Goal: Communication & Community: Answer question/provide support

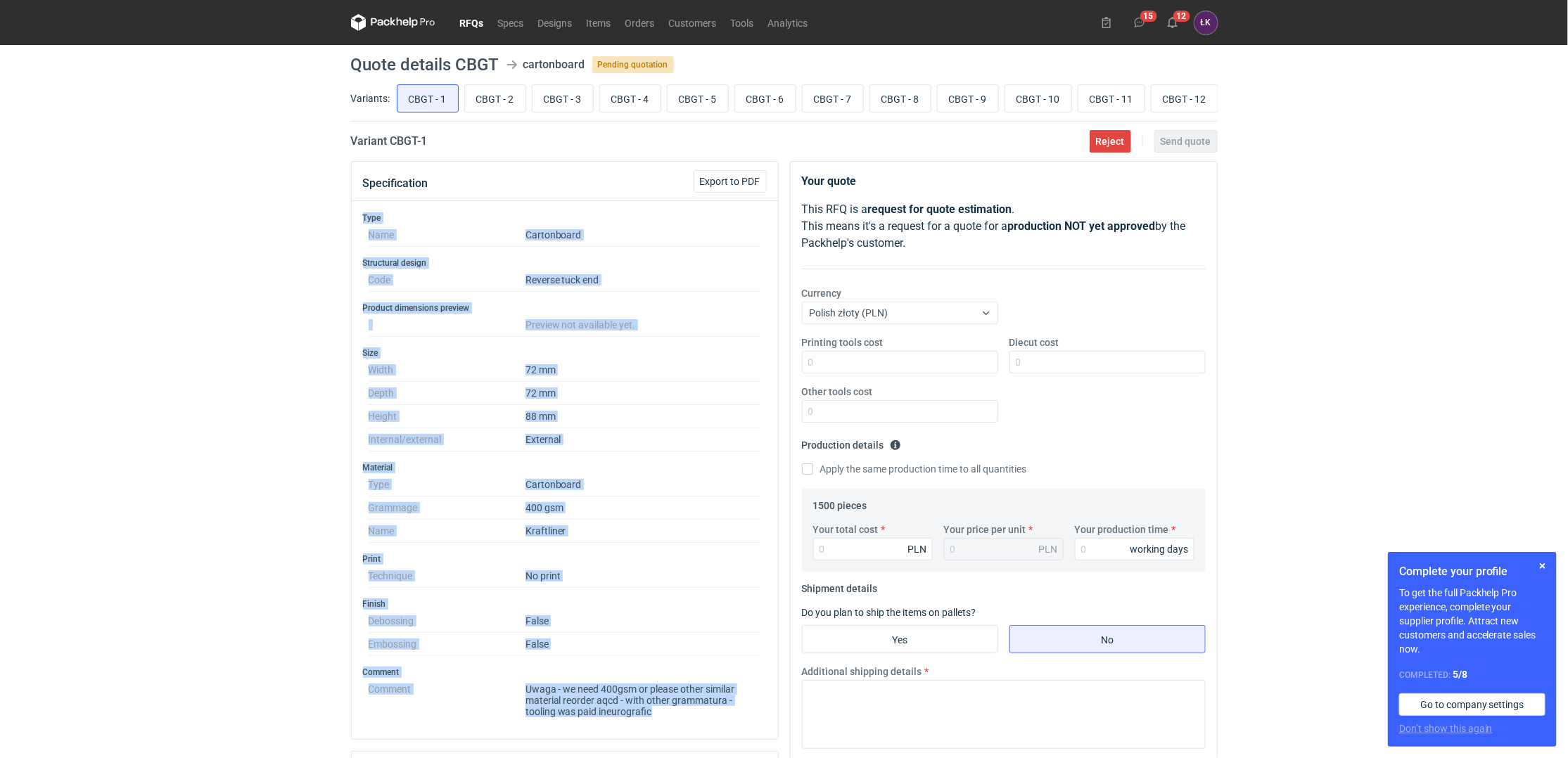
drag, startPoint x: 665, startPoint y: 714, endPoint x: 356, endPoint y: 222, distance: 581.0
click at [356, 222] on div "Type Name Cartonboard Structural design Code Reverse tuck end Product dimension…" at bounding box center [565, 470] width 427 height 538
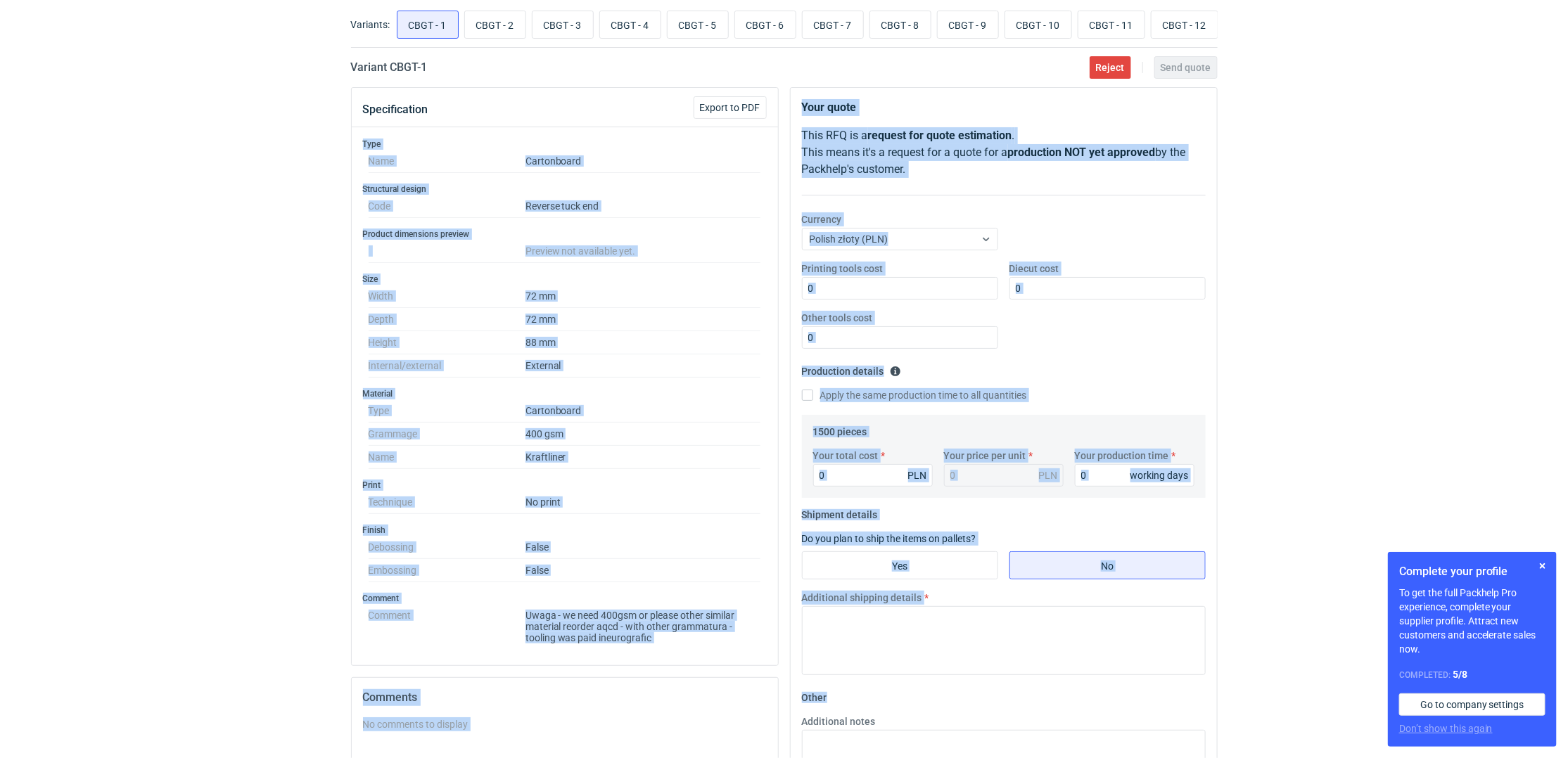
scroll to position [102, 0]
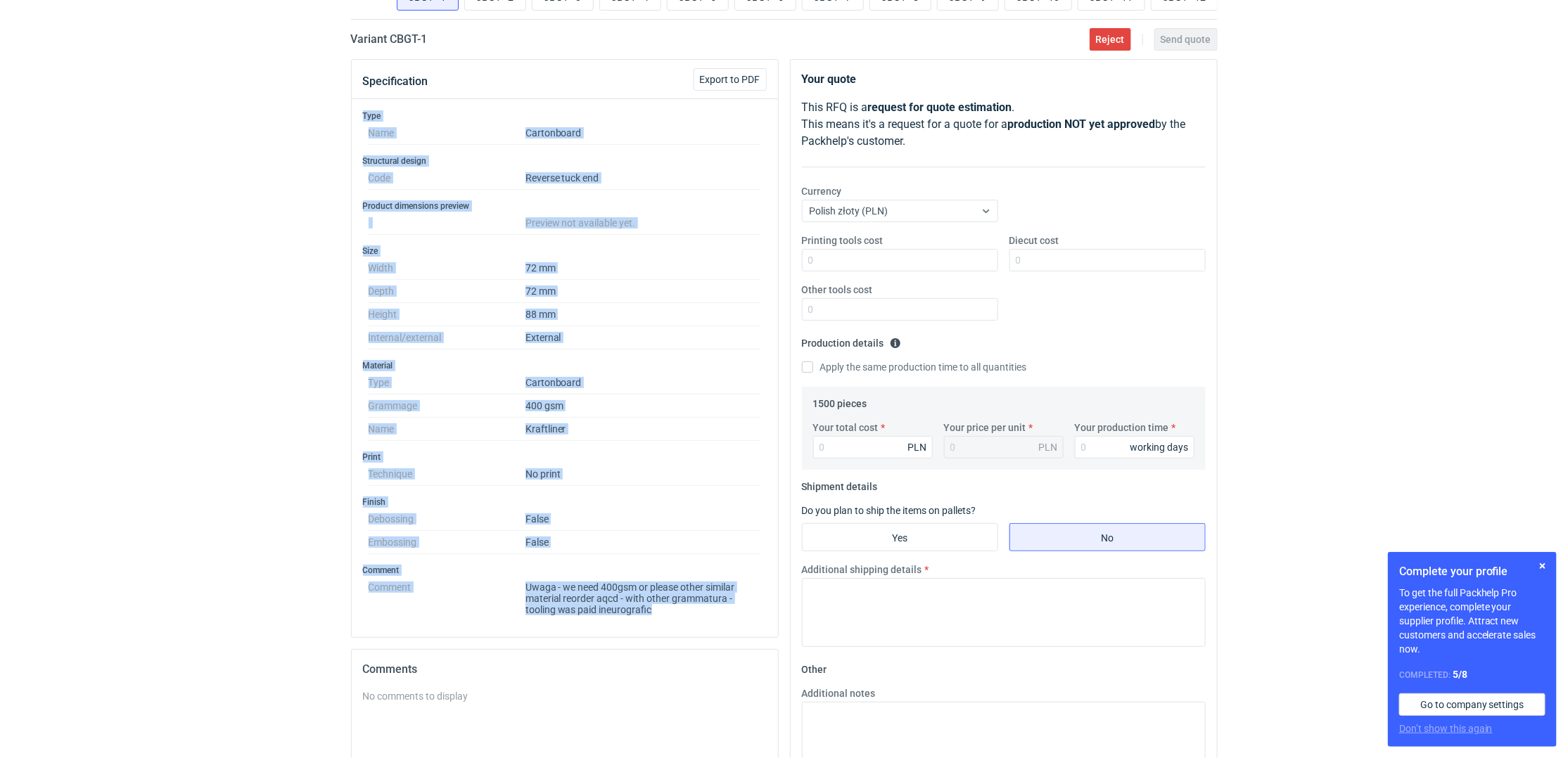
drag, startPoint x: 359, startPoint y: 222, endPoint x: 669, endPoint y: 617, distance: 502.1
click at [669, 617] on div "Type Name Cartonboard Structural design Code Reverse tuck end Product dimension…" at bounding box center [565, 368] width 427 height 538
click at [669, 615] on dd "Uwaga - we need 400gsm or please other similar material reorder aqcd - with oth…" at bounding box center [643, 595] width 236 height 39
drag, startPoint x: 669, startPoint y: 617, endPoint x: 349, endPoint y: 124, distance: 587.7
click at [349, 124] on div "Specification Export to PDF Type Name Cartonboard Structural design Code Revers…" at bounding box center [565, 522] width 439 height 927
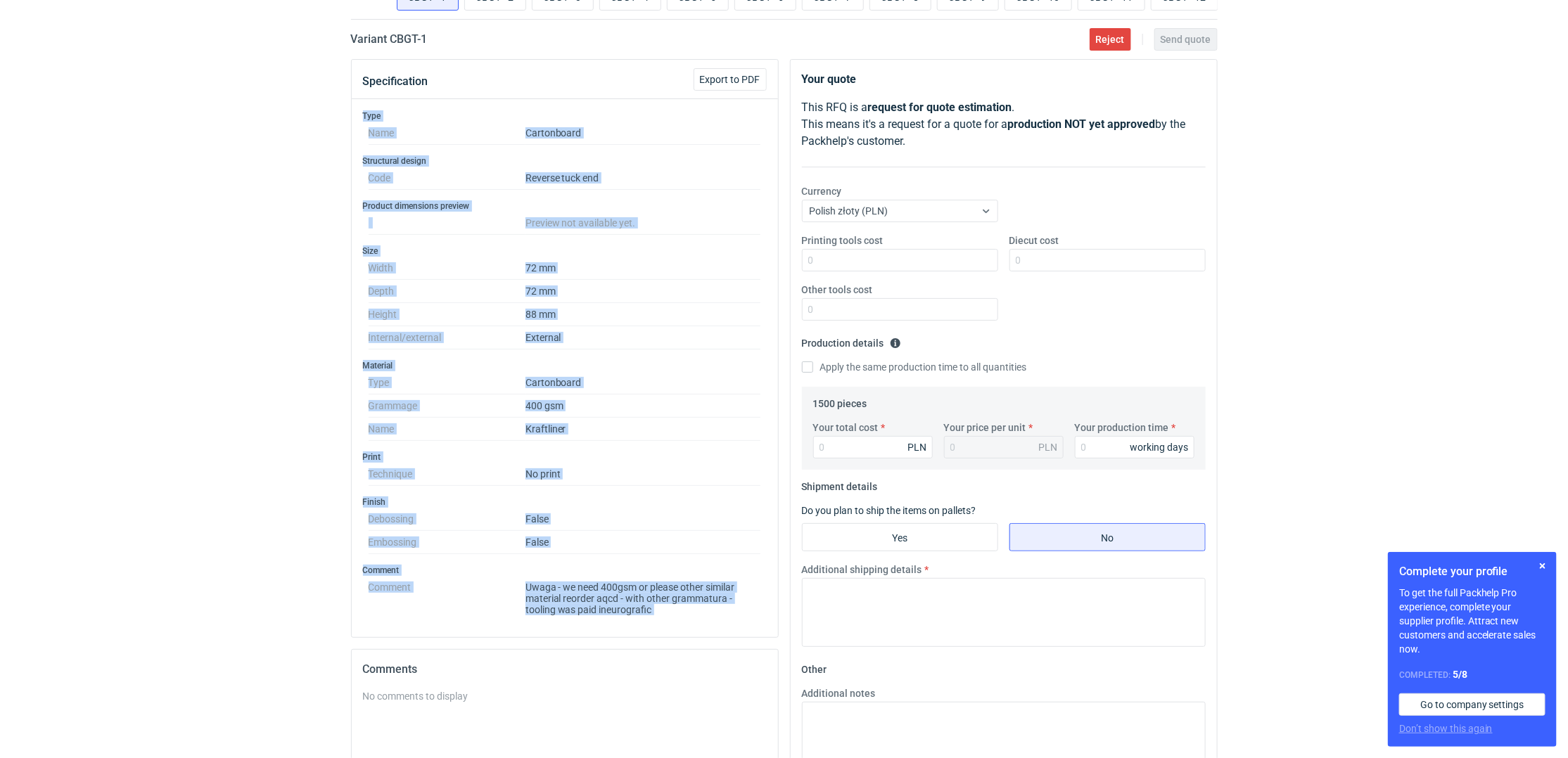
click at [353, 122] on div "Type Name Cartonboard Structural design Code Reverse tuck end Product dimension…" at bounding box center [565, 368] width 427 height 538
drag, startPoint x: 356, startPoint y: 120, endPoint x: 662, endPoint y: 621, distance: 587.1
click at [662, 621] on div "Type Name Cartonboard Structural design Code Reverse tuck end Product dimension…" at bounding box center [565, 368] width 427 height 538
drag, startPoint x: 662, startPoint y: 616, endPoint x: 359, endPoint y: 122, distance: 579.5
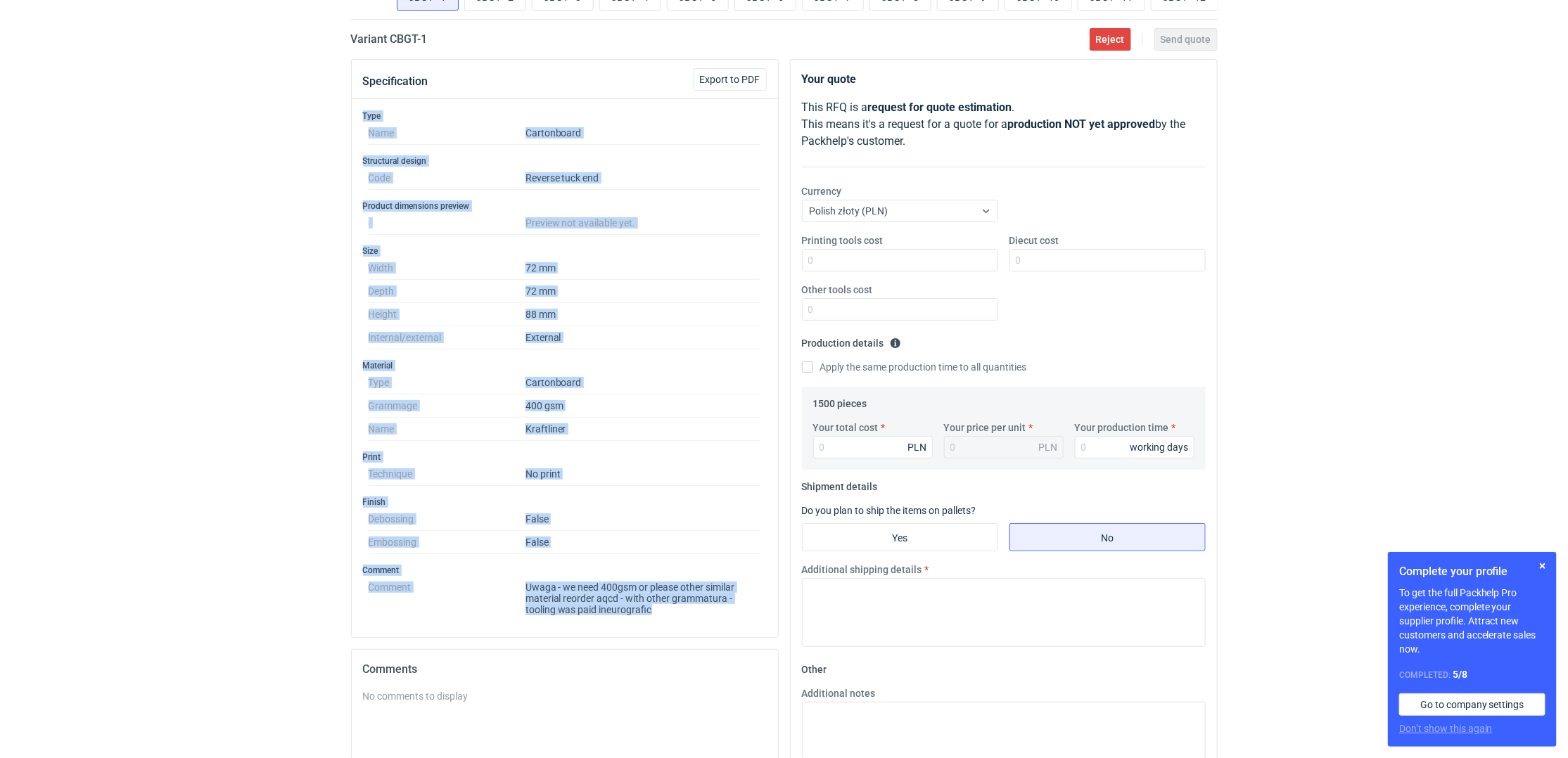
click at [359, 122] on div "Type Name Cartonboard Structural design Code Reverse tuck end Product dimension…" at bounding box center [565, 368] width 427 height 538
drag, startPoint x: 359, startPoint y: 122, endPoint x: 676, endPoint y: 616, distance: 587.0
click at [676, 616] on div "Type Name Cartonboard Structural design Code Reverse tuck end Product dimension…" at bounding box center [565, 368] width 427 height 538
click at [676, 610] on dd "Uwaga - we need 400gsm or please other similar material reorder aqcd - with oth…" at bounding box center [643, 595] width 236 height 39
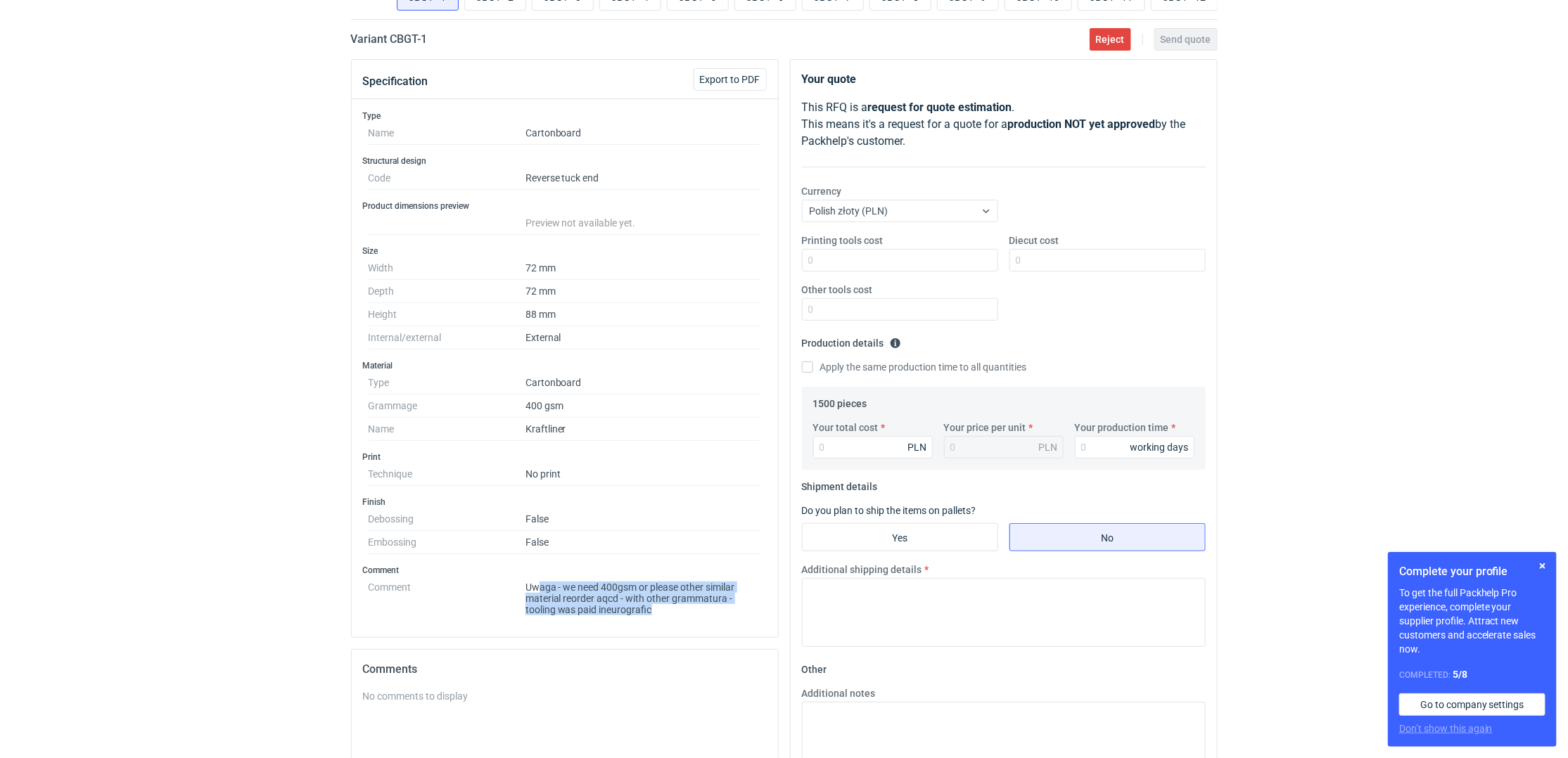
drag, startPoint x: 622, startPoint y: 621, endPoint x: 536, endPoint y: 584, distance: 93.6
click at [536, 584] on dd "Uwaga - we need 400gsm or please other similar material reorder aqcd - with oth…" at bounding box center [643, 595] width 236 height 39
click at [577, 590] on dd "Uwaga - we need 400gsm or please other similar material reorder aqcd - with oth…" at bounding box center [643, 595] width 236 height 39
click at [621, 602] on dd "Uwaga - we need 400gsm or please other similar material reorder aqcd - with oth…" at bounding box center [643, 595] width 236 height 39
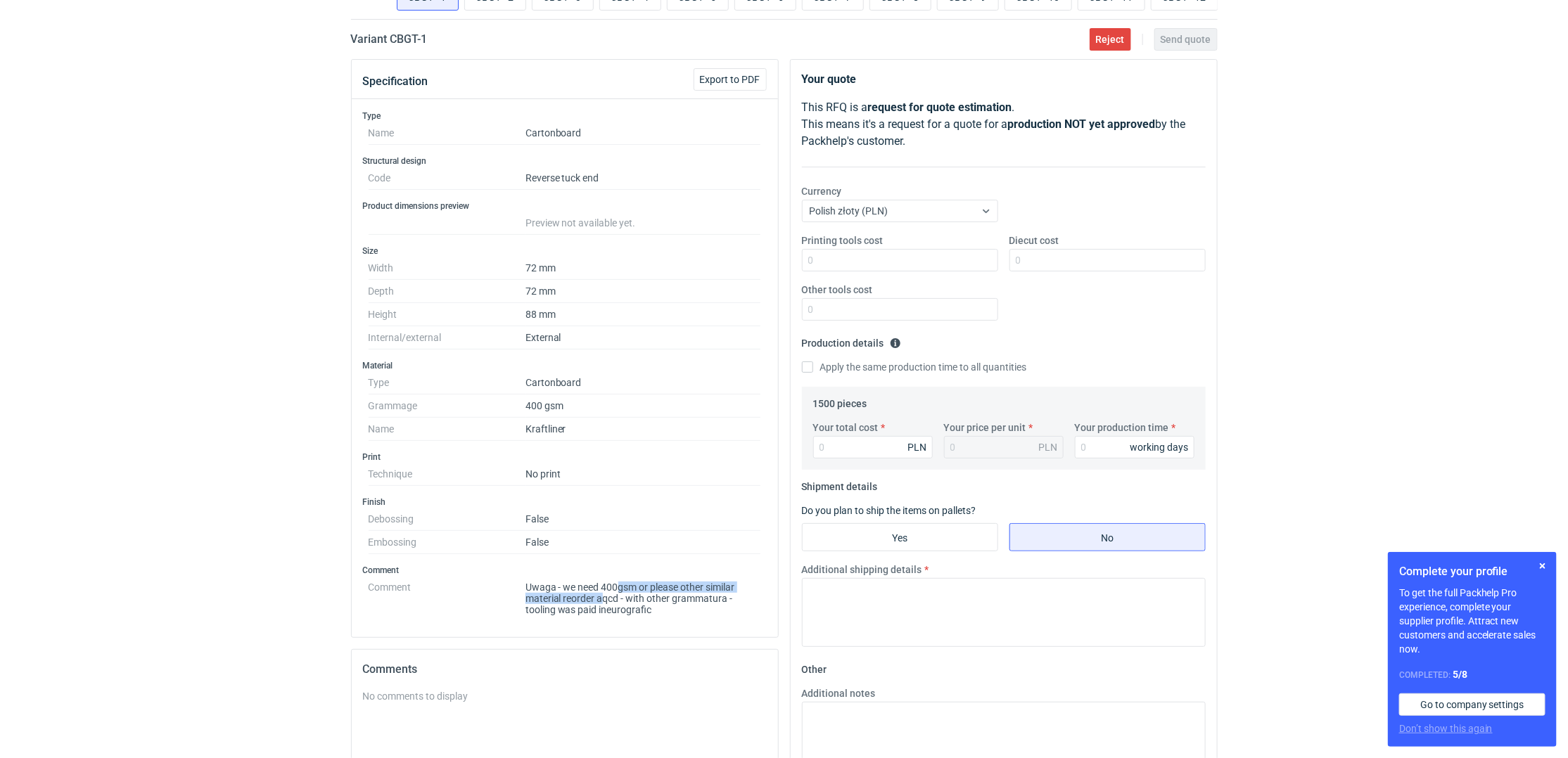
drag, startPoint x: 617, startPoint y: 596, endPoint x: 604, endPoint y: 600, distance: 13.6
click at [604, 600] on dd "Uwaga - we need 400gsm or please other similar material reorder aqcd - with oth…" at bounding box center [643, 595] width 236 height 39
click at [611, 600] on dd "Uwaga - we need 400gsm or please other similar material reorder aqcd - with oth…" at bounding box center [643, 595] width 236 height 39
drag, startPoint x: 618, startPoint y: 606, endPoint x: 600, endPoint y: 602, distance: 18.4
click at [600, 602] on dd "Uwaga - we need 400gsm or please other similar material reorder aqcd - with oth…" at bounding box center [643, 595] width 236 height 39
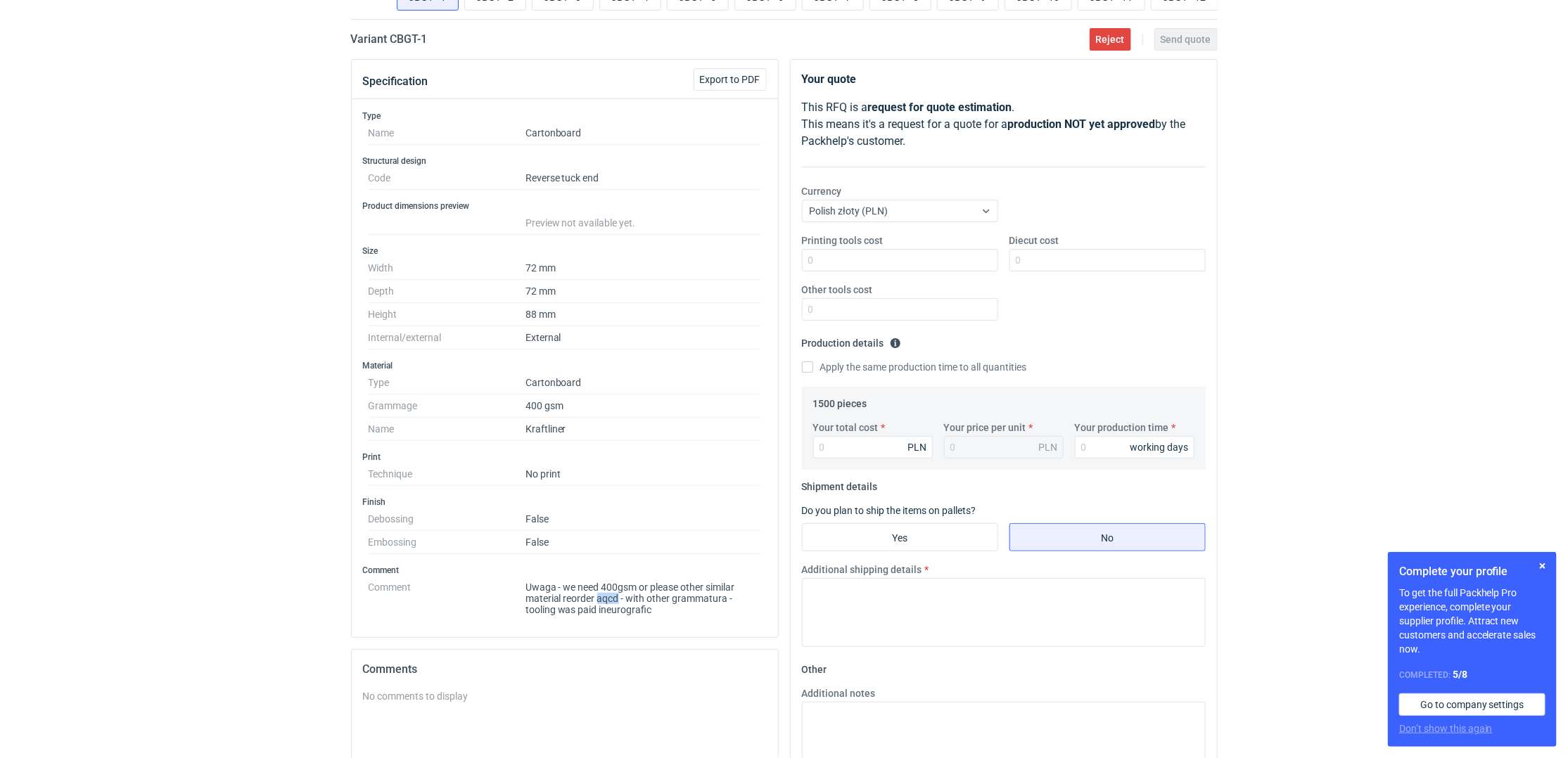
copy dd "aqcd"
click at [122, 259] on div "RFQs Specs Designs Items Orders Customers Tools Analytics 15 12 ŁK [PERSON_NAME…" at bounding box center [784, 277] width 1568 height 758
drag, startPoint x: 533, startPoint y: 474, endPoint x: 483, endPoint y: 455, distance: 53.5
click at [483, 455] on div "Type Name Cartonboard Structural design Code Reverse tuck end Product dimension…" at bounding box center [565, 368] width 427 height 538
click at [187, 516] on div "RFQs Specs Designs Items Orders Customers Tools Analytics 15 12 ŁK [PERSON_NAME…" at bounding box center [784, 277] width 1568 height 758
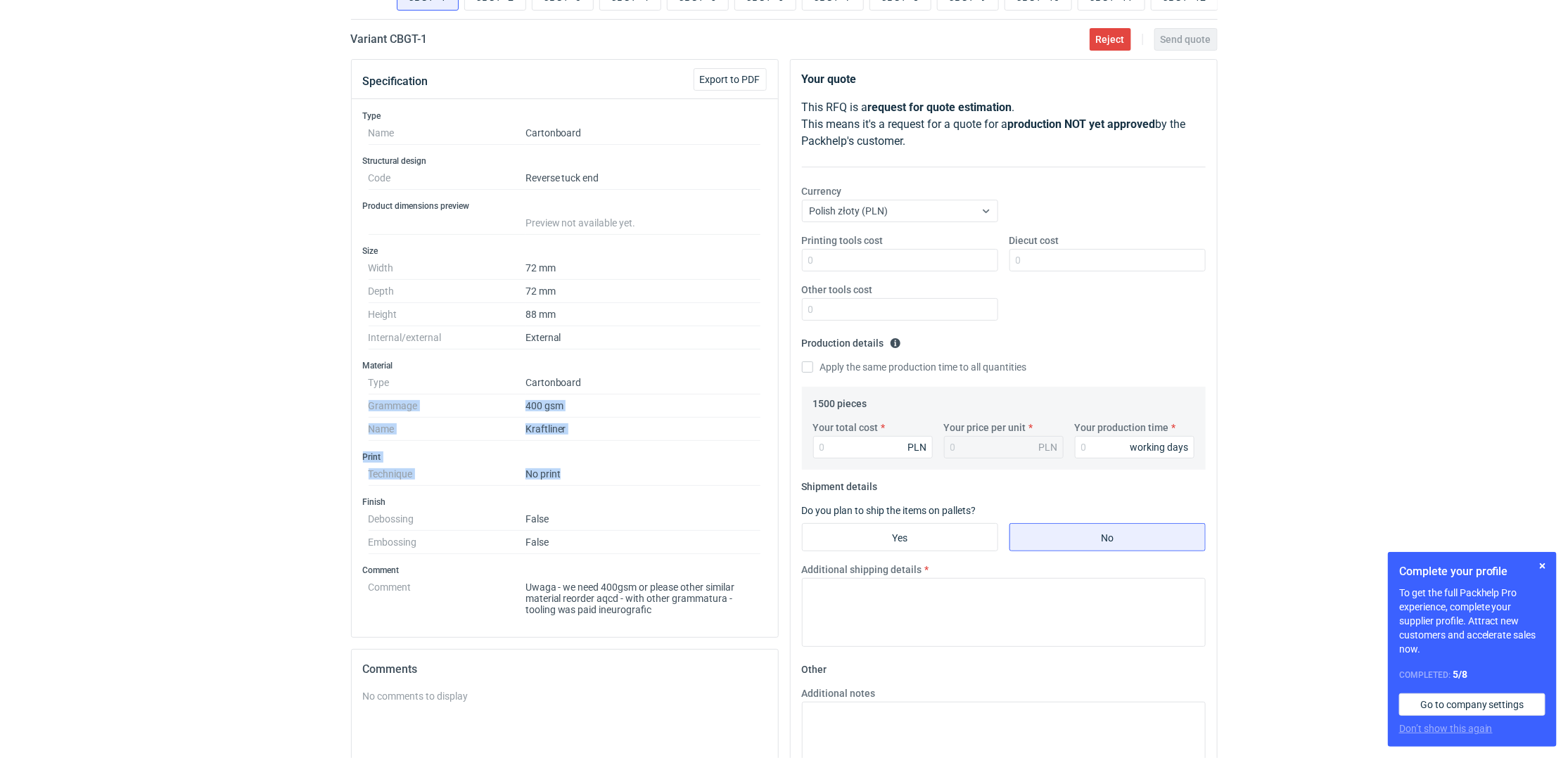
drag, startPoint x: 622, startPoint y: 477, endPoint x: 312, endPoint y: 297, distance: 358.5
click at [293, 399] on div "RFQs Specs Designs Items Orders Customers Tools Analytics 15 12 ŁK [PERSON_NAME…" at bounding box center [784, 277] width 1568 height 758
click at [575, 422] on dd "Kraftliner" at bounding box center [643, 428] width 236 height 23
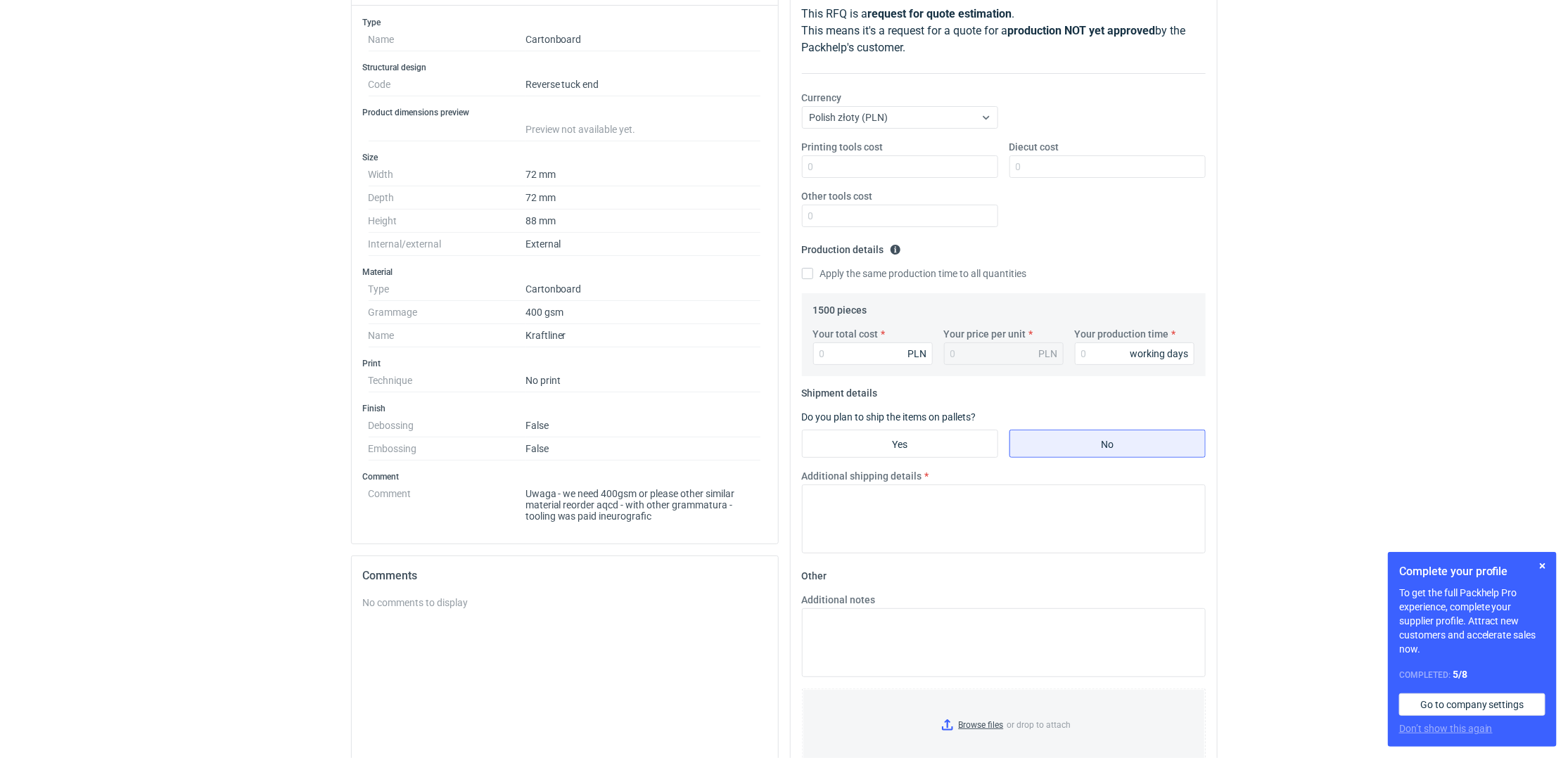
scroll to position [196, 0]
drag, startPoint x: 620, startPoint y: 502, endPoint x: 603, endPoint y: 505, distance: 17.3
click at [603, 505] on dd "Uwaga - we need 400gsm or please other similar material reorder aqcd - with oth…" at bounding box center [643, 501] width 236 height 39
drag, startPoint x: 597, startPoint y: 506, endPoint x: 620, endPoint y: 505, distance: 23.0
click at [620, 505] on dd "Uwaga - we need 400gsm or please other similar material reorder aqcd - with oth…" at bounding box center [643, 501] width 236 height 39
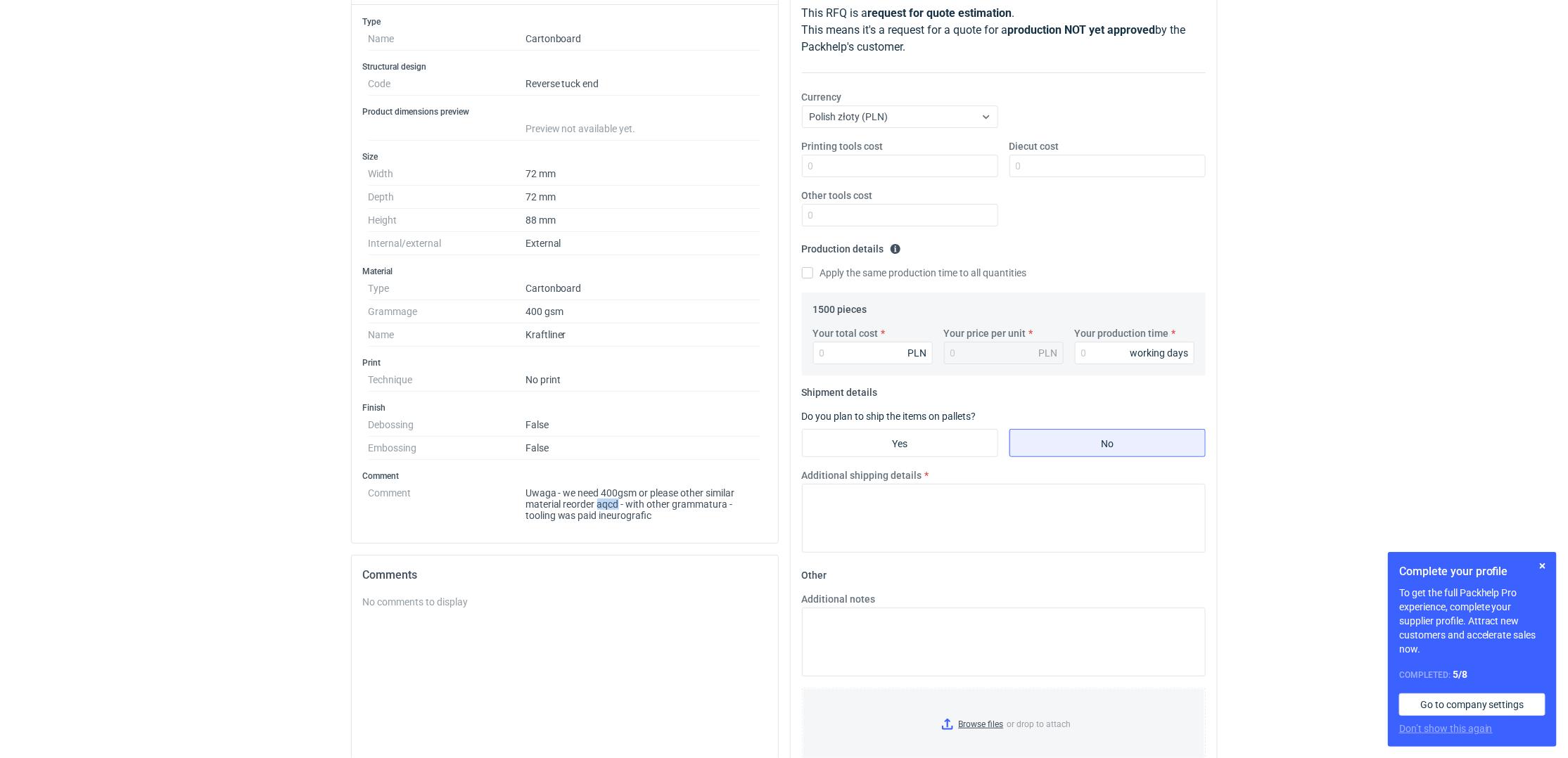
copy dd "aqcd"
drag, startPoint x: 314, startPoint y: 384, endPoint x: 388, endPoint y: 405, distance: 76.9
click at [316, 384] on div "RFQs Specs Designs Items Orders Customers Tools Analytics 15 12 ŁK [PERSON_NAME…" at bounding box center [784, 183] width 1568 height 758
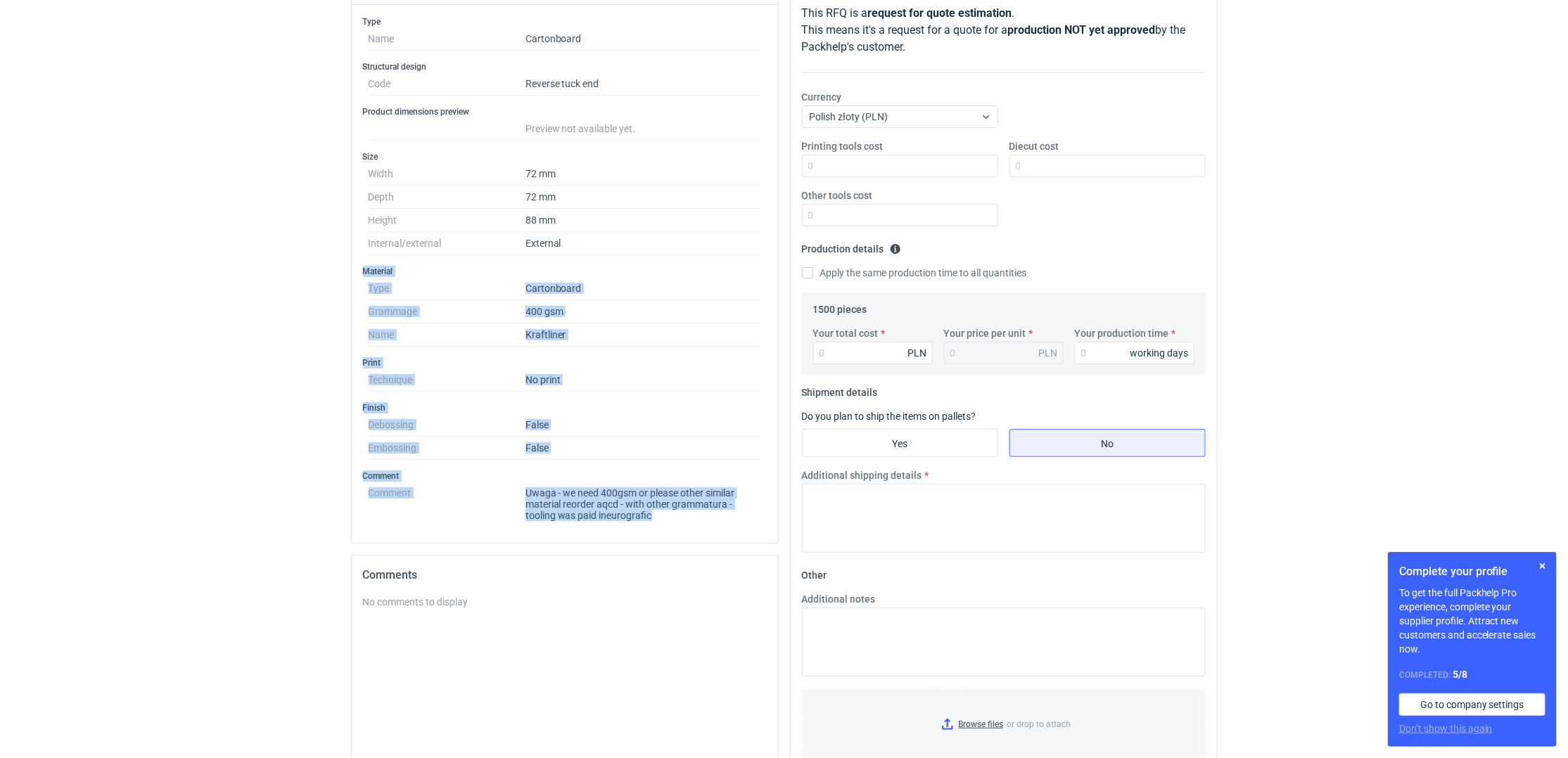
drag, startPoint x: 673, startPoint y: 521, endPoint x: 344, endPoint y: 281, distance: 407.2
click at [345, 281] on div "Specification Export to PDF Type Name Cartonboard Structural design Code Revers…" at bounding box center [565, 428] width 439 height 927
click at [549, 392] on dd "No print" at bounding box center [643, 380] width 236 height 23
drag, startPoint x: 673, startPoint y: 529, endPoint x: 394, endPoint y: 361, distance: 325.7
click at [394, 361] on div "Type Name Cartonboard Structural design Code Reverse tuck end Product dimension…" at bounding box center [565, 274] width 427 height 538
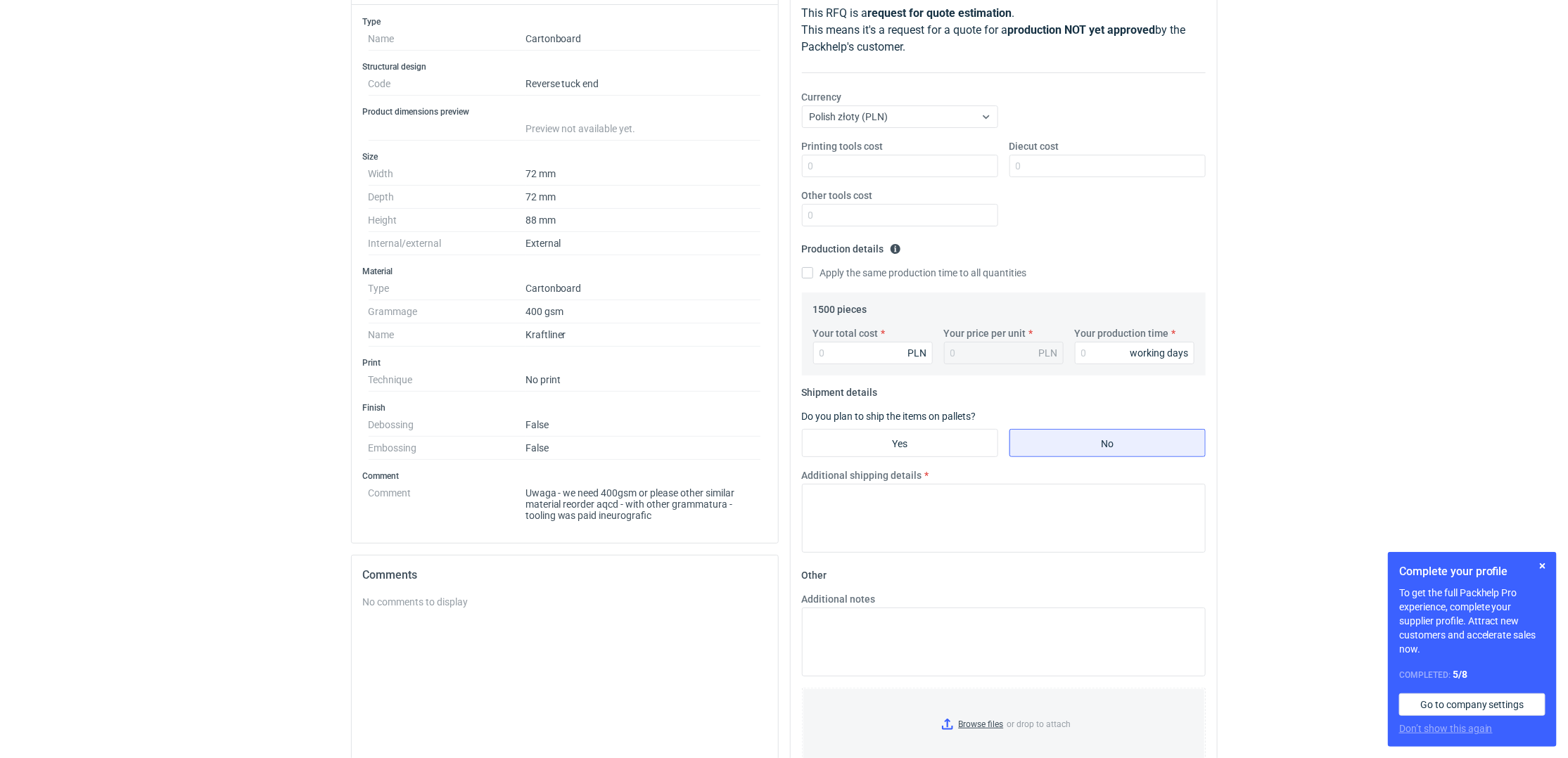
click at [722, 344] on dd "Kraftliner" at bounding box center [643, 335] width 236 height 23
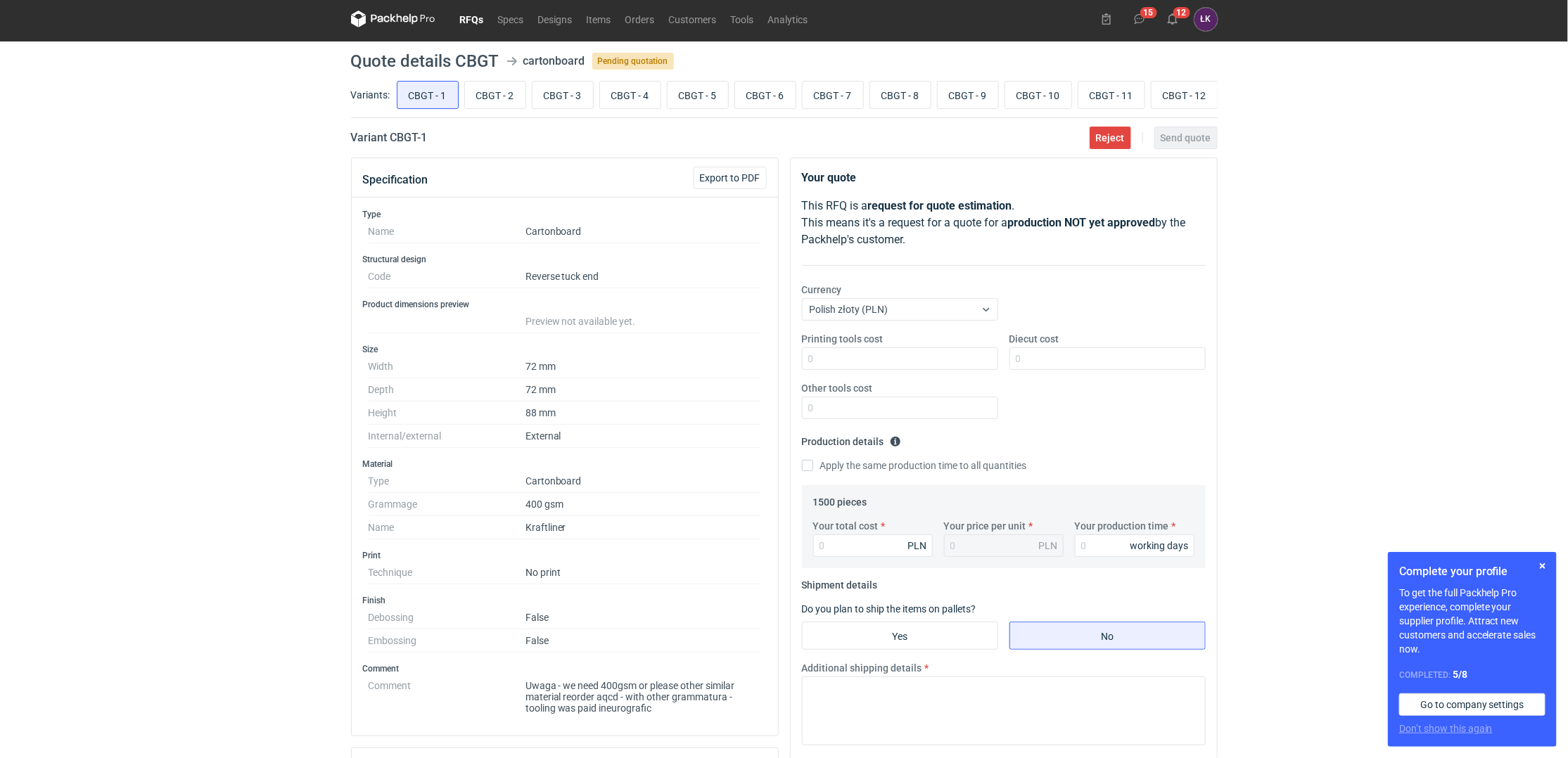
scroll to position [0, 0]
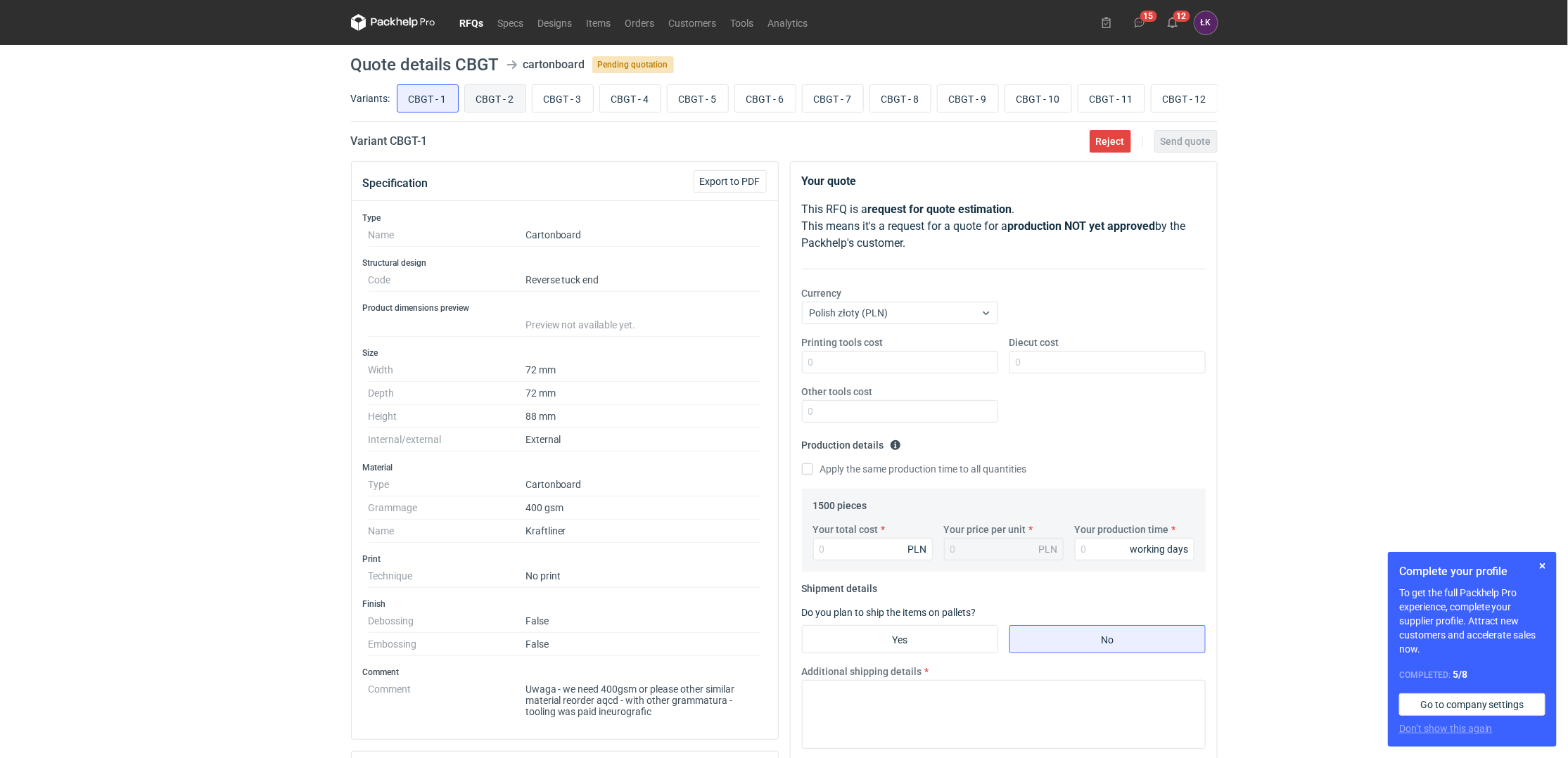
click at [506, 94] on input "CBGT - 2" at bounding box center [495, 98] width 61 height 27
radio input "true"
click at [551, 109] on input "CBGT - 3" at bounding box center [563, 98] width 61 height 27
radio input "true"
click at [475, 97] on input "CBGT - 2" at bounding box center [495, 98] width 61 height 27
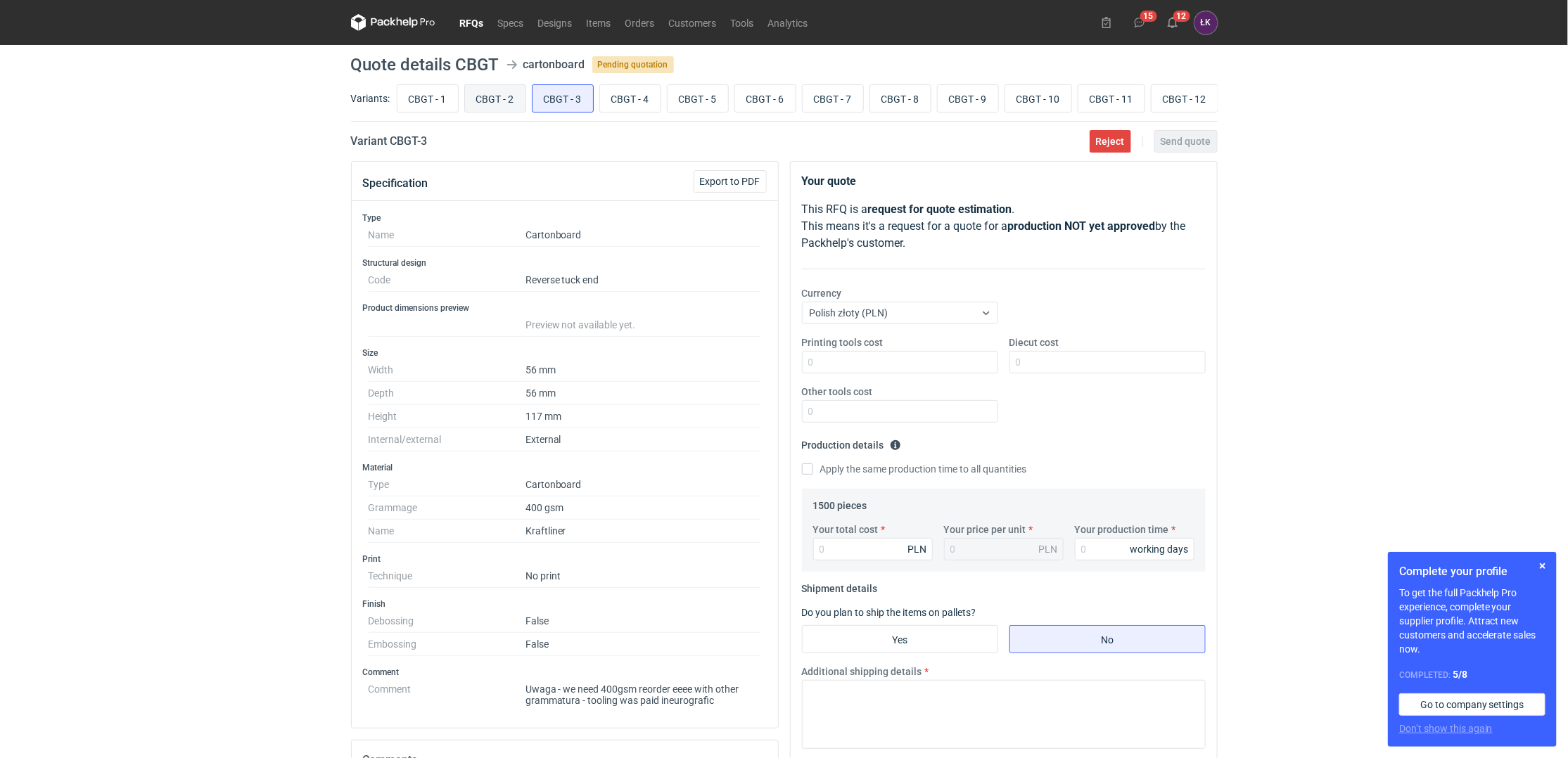
radio input "true"
click at [428, 104] on input "CBGT - 1" at bounding box center [428, 98] width 61 height 27
radio input "true"
click at [508, 102] on input "CBGT - 2" at bounding box center [495, 98] width 61 height 27
radio input "true"
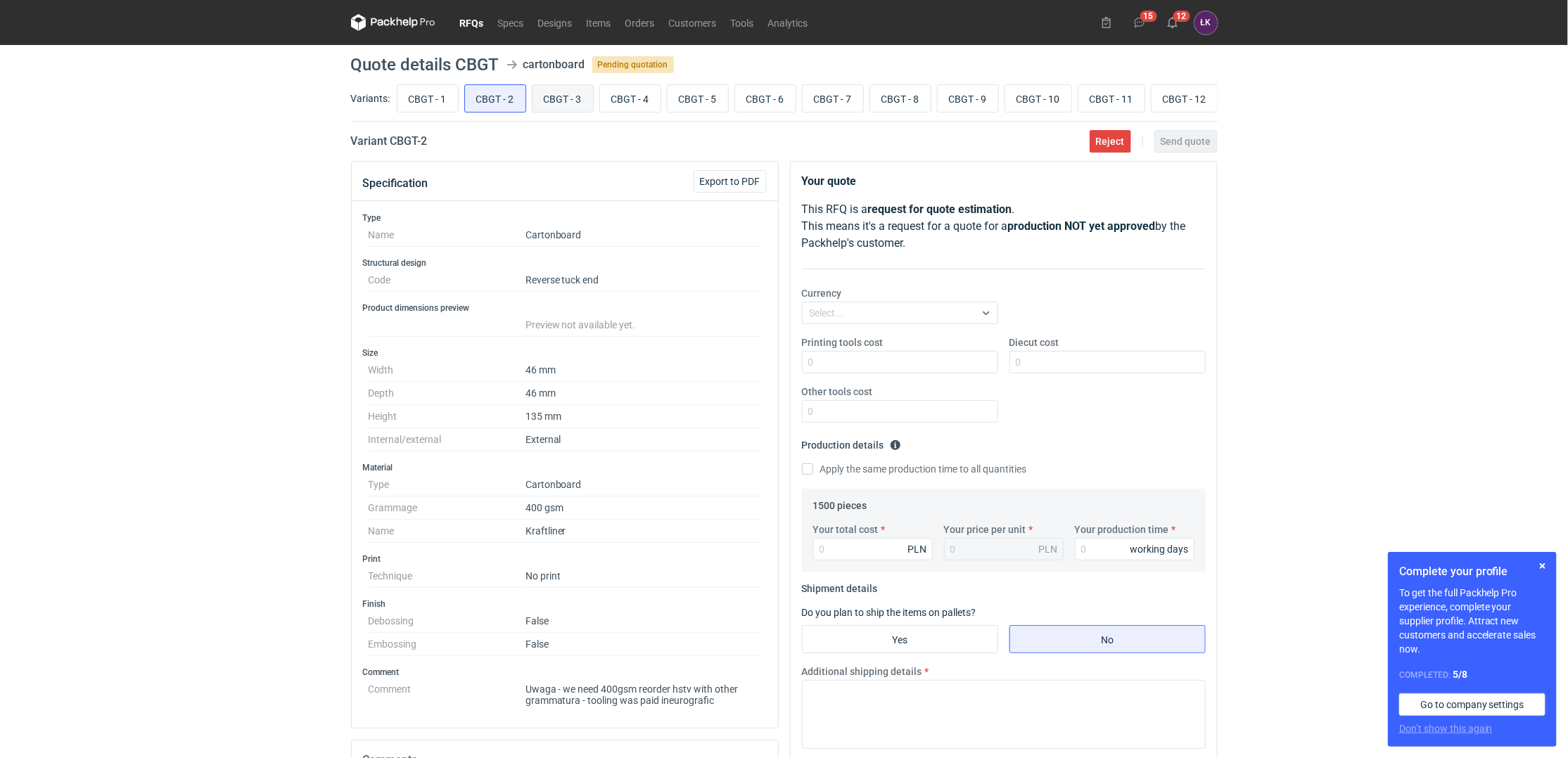
click at [553, 100] on input "CBGT - 3" at bounding box center [563, 98] width 61 height 27
radio input "true"
click at [704, 89] on input "CBGT - 5" at bounding box center [698, 98] width 61 height 27
radio input "true"
click at [779, 94] on input "CBGT - 6" at bounding box center [765, 98] width 61 height 27
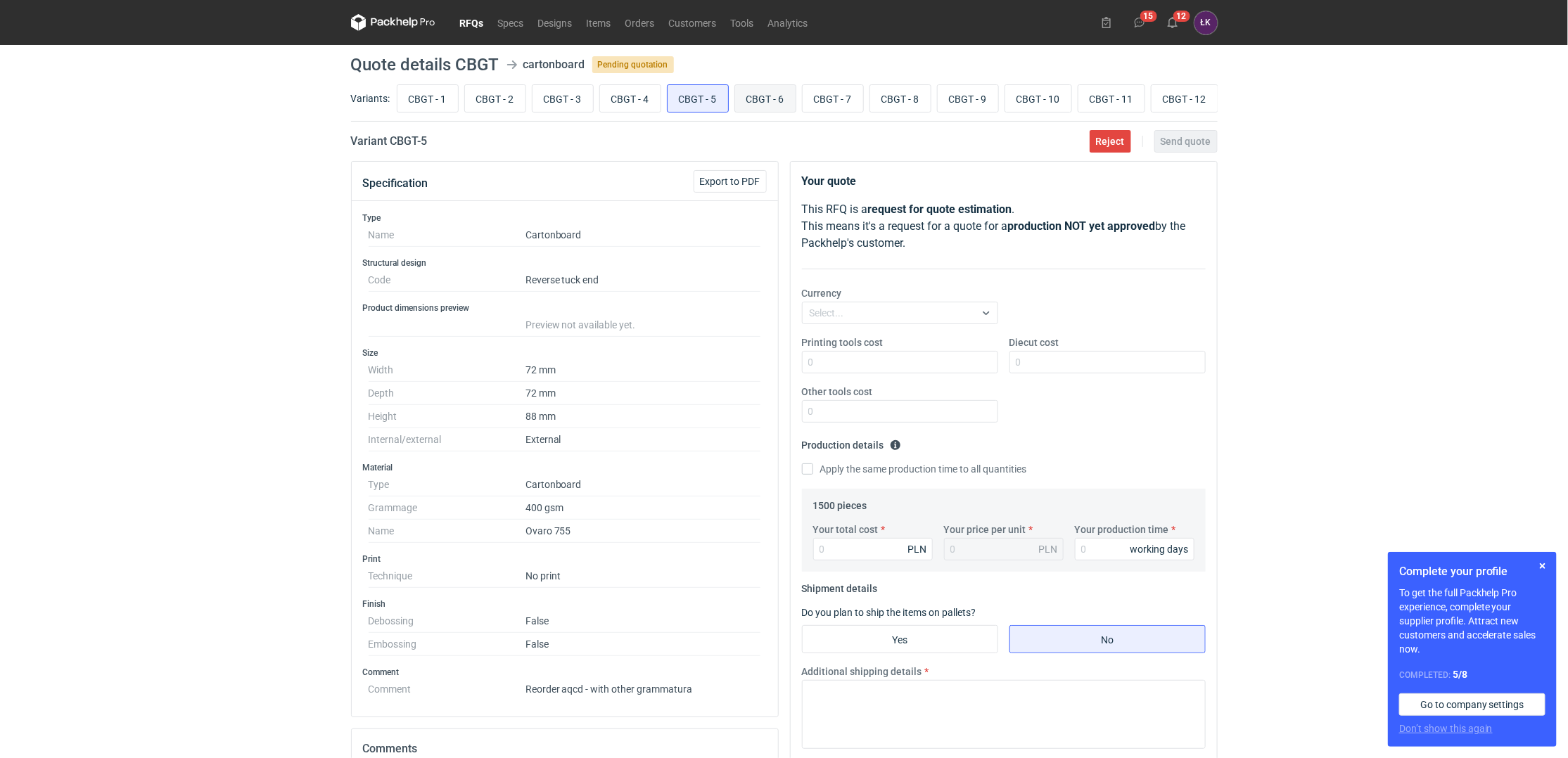
radio input "true"
click at [636, 105] on input "CBGT - 4" at bounding box center [631, 98] width 61 height 27
radio input "true"
click at [566, 100] on input "CBGT - 3" at bounding box center [563, 98] width 61 height 27
radio input "true"
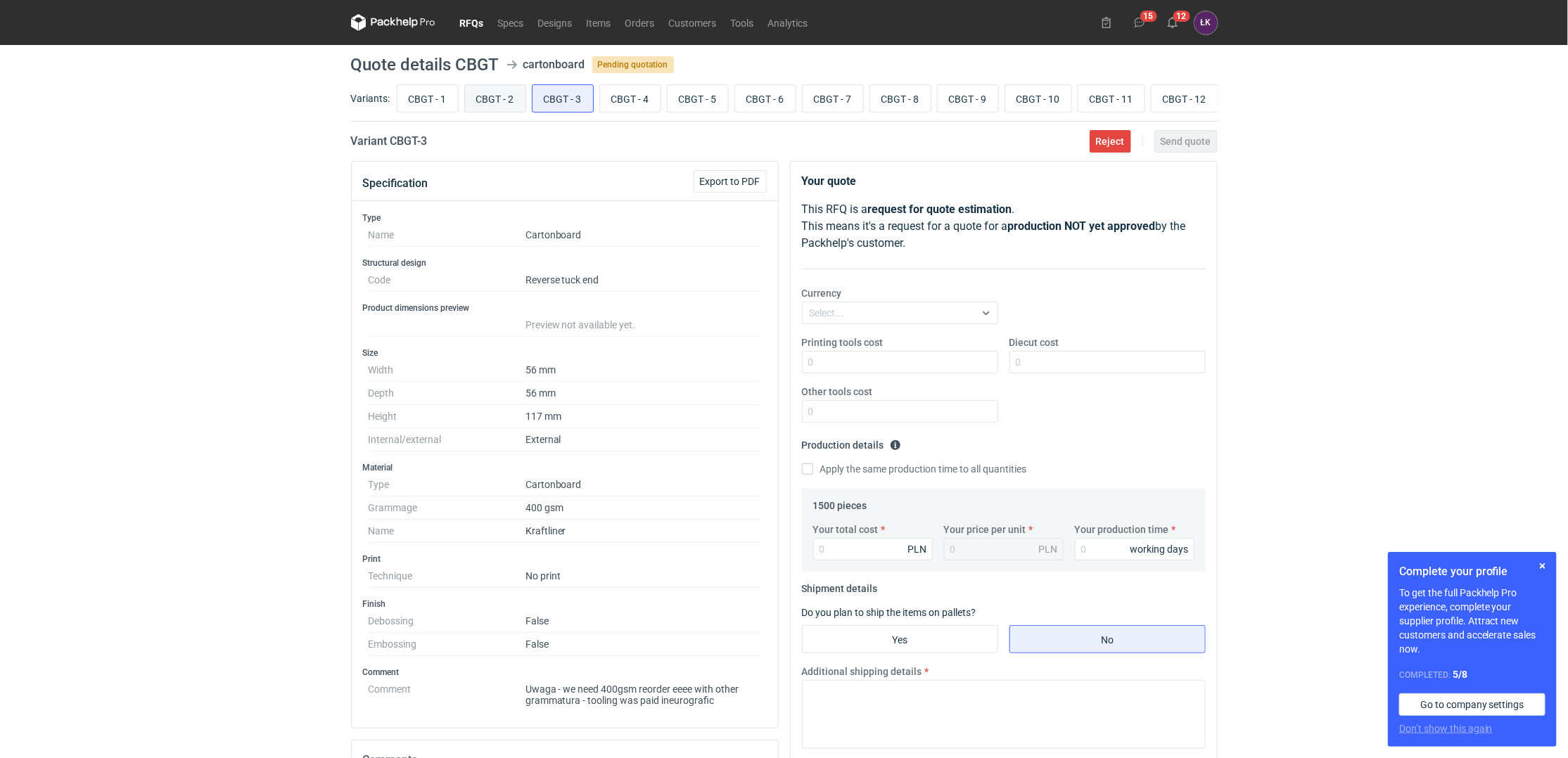
click at [521, 104] on input "CBGT - 2" at bounding box center [495, 98] width 61 height 27
radio input "true"
click at [424, 107] on input "CBGT - 1" at bounding box center [428, 98] width 61 height 27
radio input "true"
click at [285, 366] on div "RFQs Specs Designs Items Orders Customers Tools Analytics 15 12 ŁK [PERSON_NAME…" at bounding box center [784, 379] width 1568 height 758
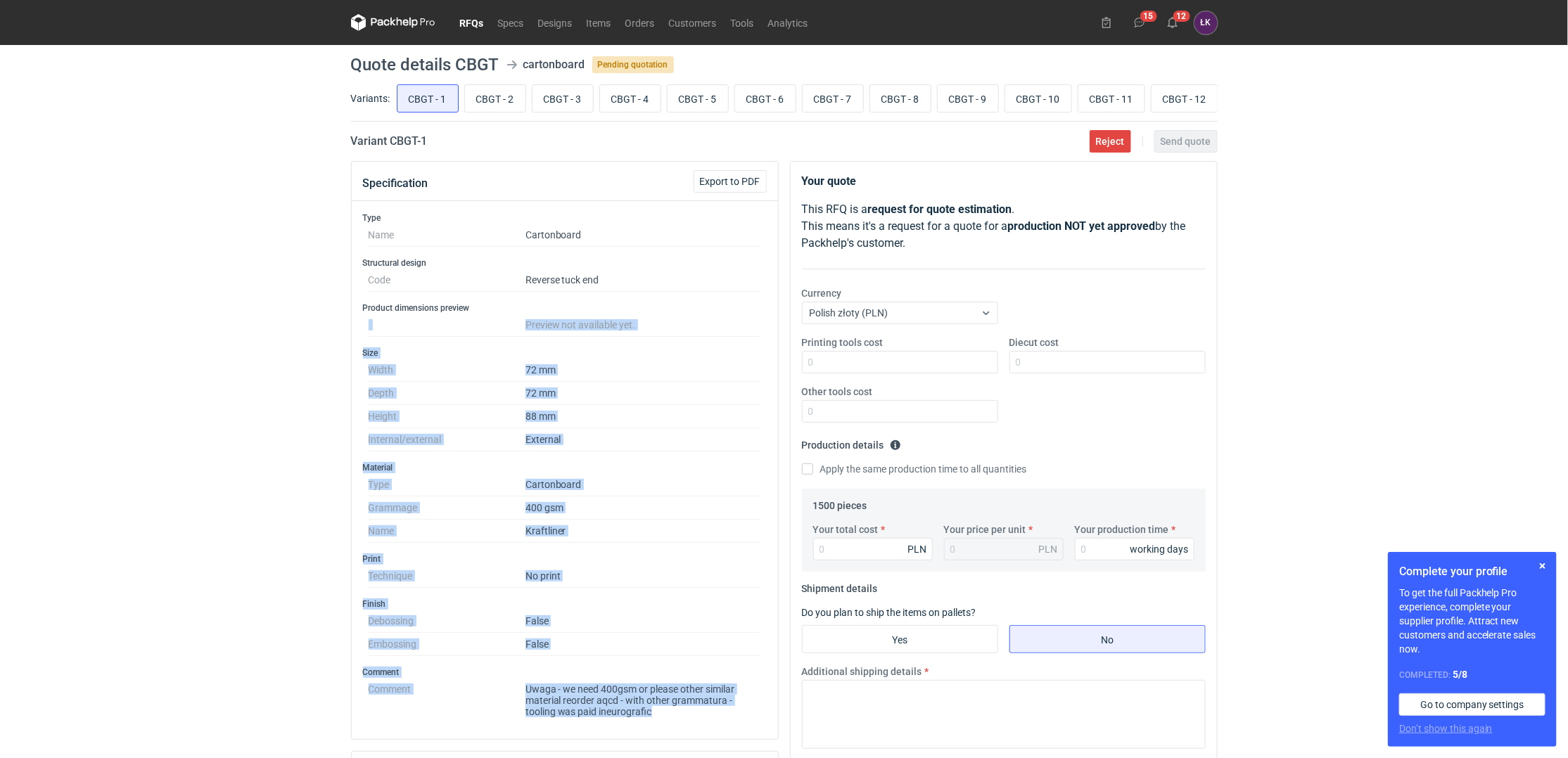
drag, startPoint x: 316, startPoint y: 340, endPoint x: 681, endPoint y: 721, distance: 527.6
click at [681, 721] on div "RFQs Specs Designs Items Orders Customers Tools Analytics 15 12 ŁK [PERSON_NAME…" at bounding box center [784, 379] width 1568 height 758
click at [678, 717] on dd "Uwaga - we need 400gsm or please other similar material reorder aqcd - with oth…" at bounding box center [643, 697] width 236 height 39
drag, startPoint x: 678, startPoint y: 720, endPoint x: 329, endPoint y: 194, distance: 631.3
click at [329, 194] on div "RFQs Specs Designs Items Orders Customers Tools Analytics 15 12 ŁK [PERSON_NAME…" at bounding box center [784, 379] width 1568 height 758
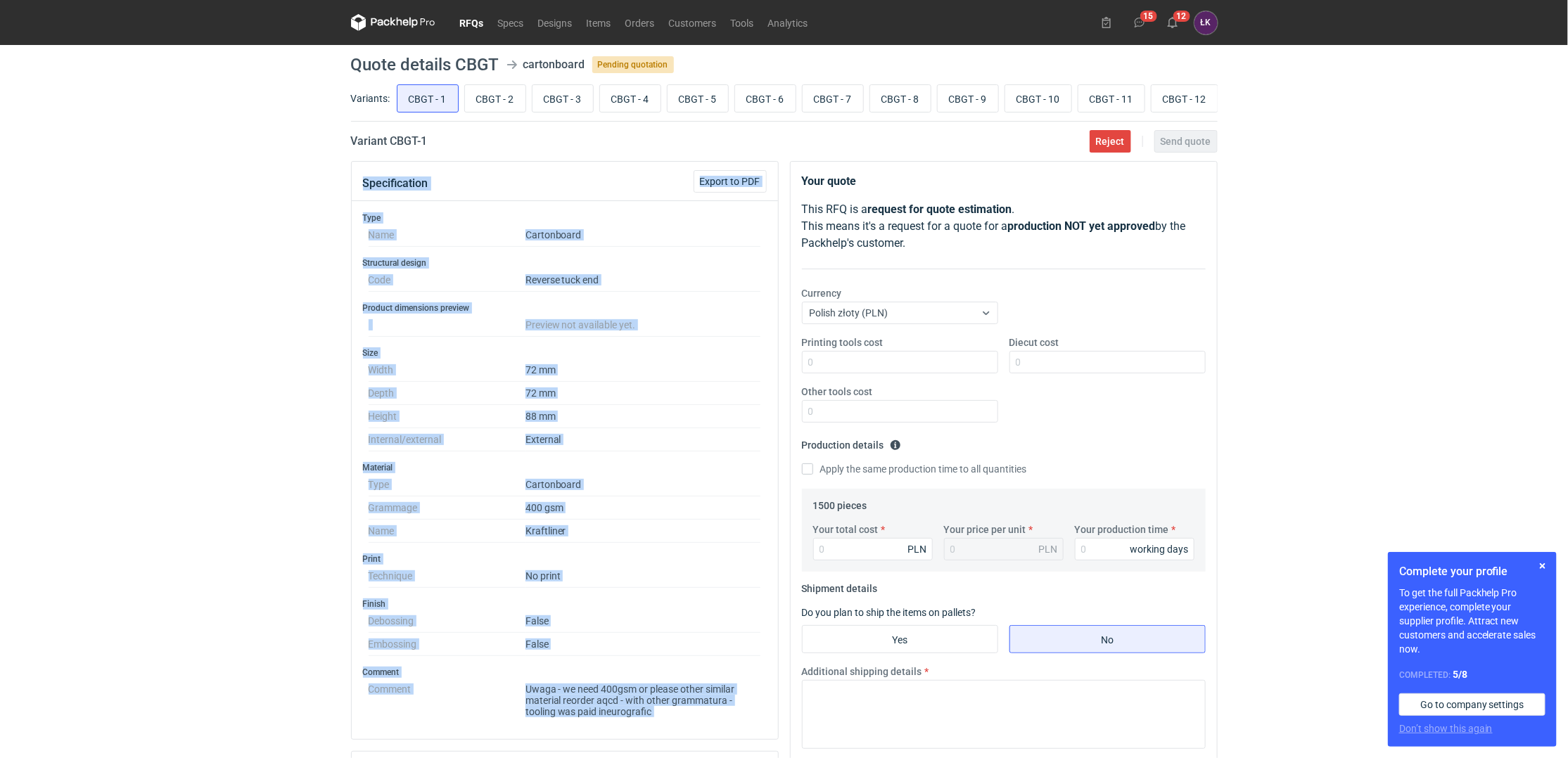
click at [608, 486] on dd "Cartonboard" at bounding box center [643, 484] width 236 height 23
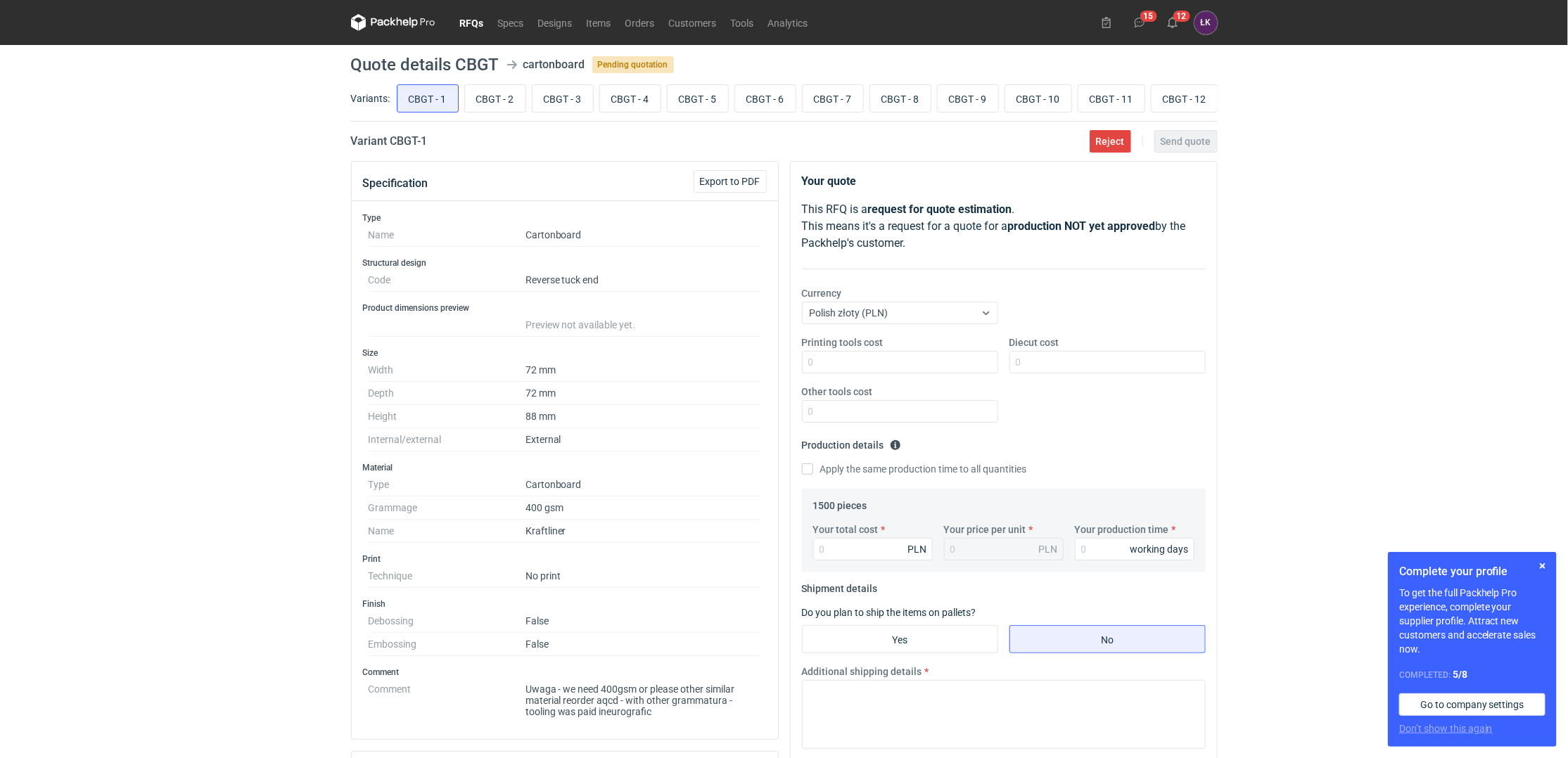
scroll to position [94, 0]
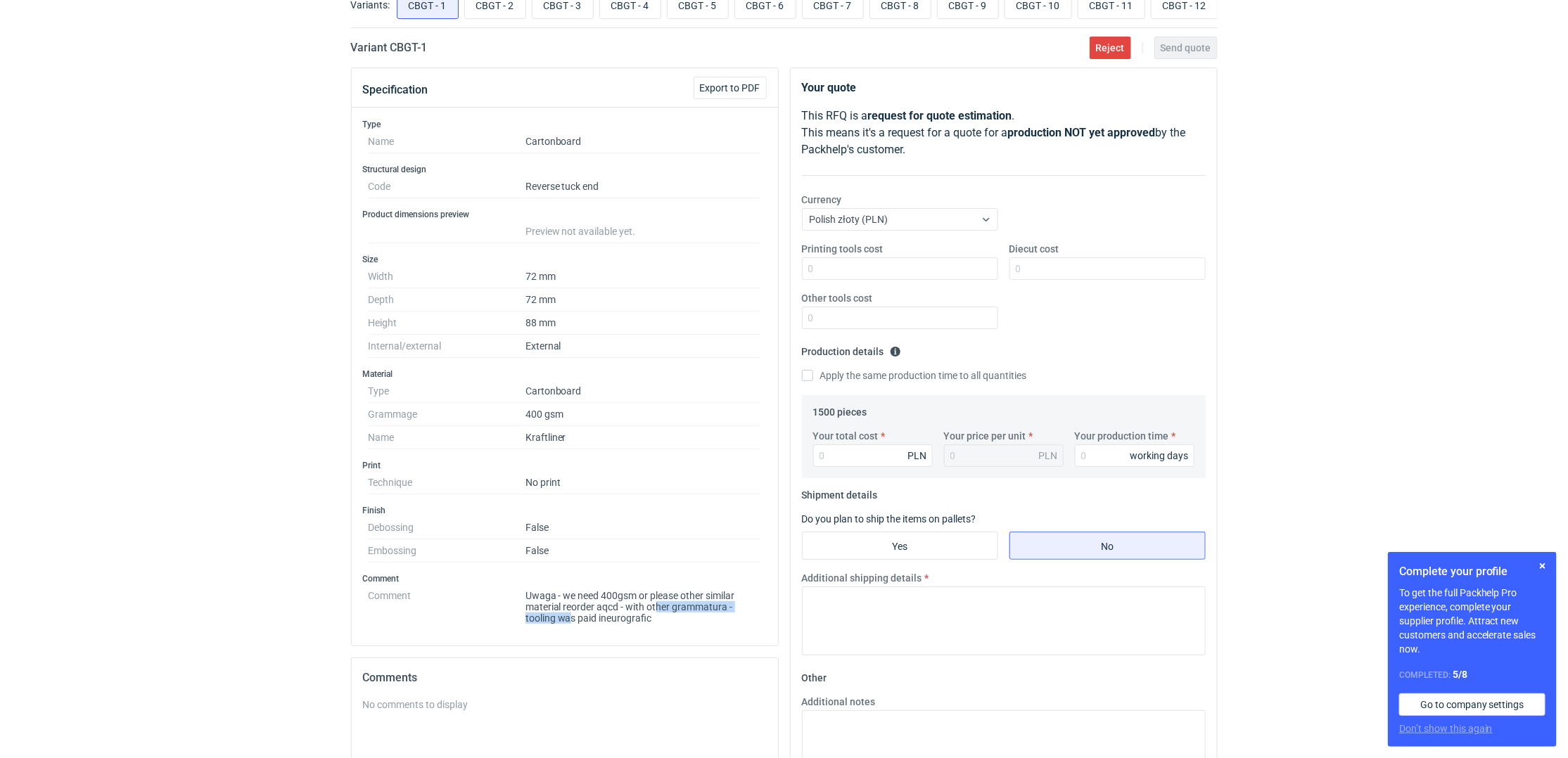
drag, startPoint x: 651, startPoint y: 615, endPoint x: 569, endPoint y: 612, distance: 82.1
click at [569, 616] on dd "Uwaga - we need 400gsm or please other similar material reorder aqcd - with oth…" at bounding box center [643, 604] width 236 height 39
click at [556, 593] on dd "Uwaga - we need 400gsm or please other similar material reorder aqcd - with oth…" at bounding box center [643, 604] width 236 height 39
drag, startPoint x: 526, startPoint y: 598, endPoint x: 646, endPoint y: 621, distance: 122.2
click at [654, 629] on div "Type Name Cartonboard Structural design Code Reverse tuck end Product dimension…" at bounding box center [565, 377] width 427 height 538
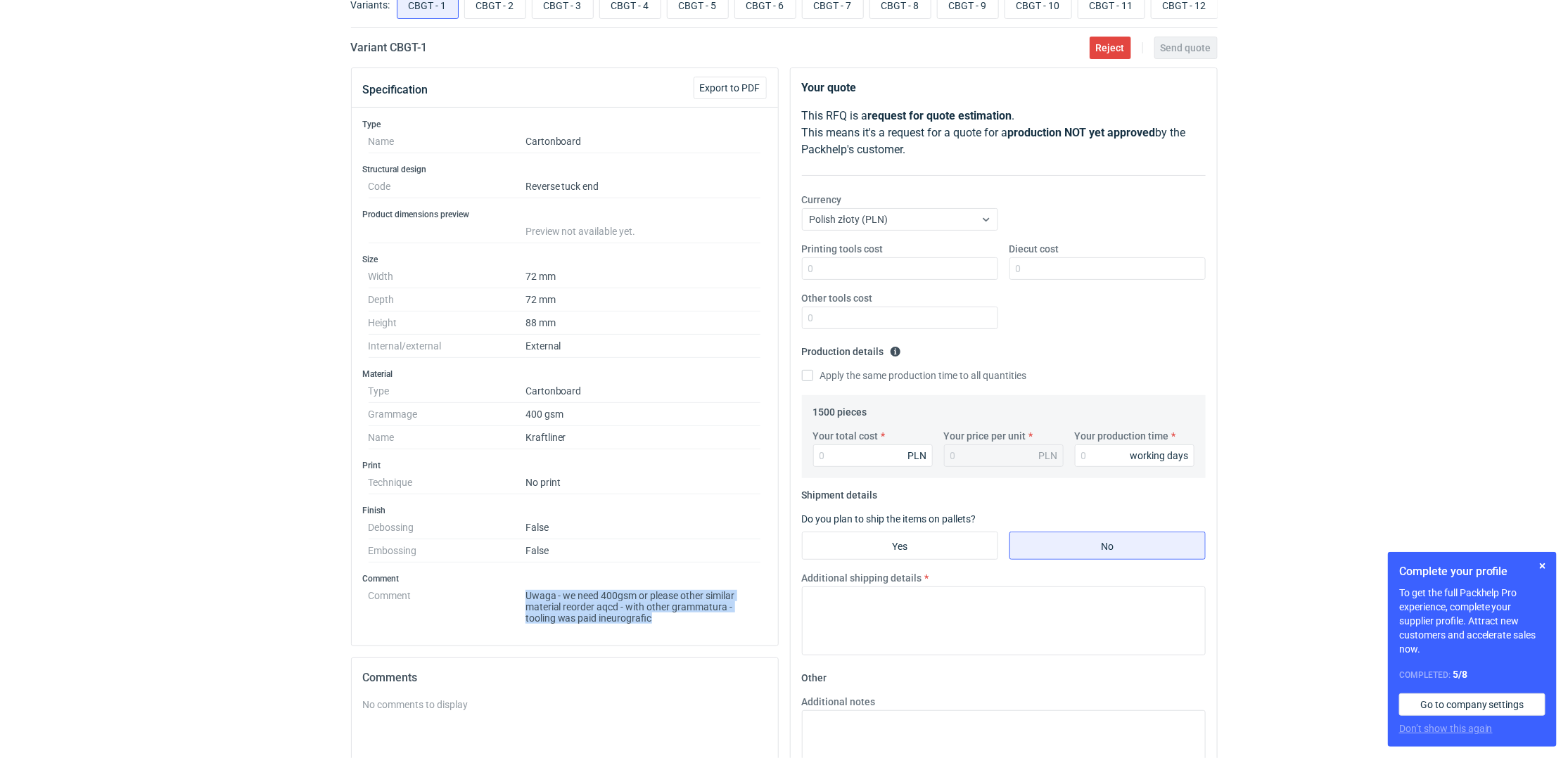
copy dd "Uwaga - we need 400gsm or please other similar material reorder aqcd - with oth…"
click at [503, 10] on input "CBGT - 2" at bounding box center [495, 5] width 61 height 27
radio input "true"
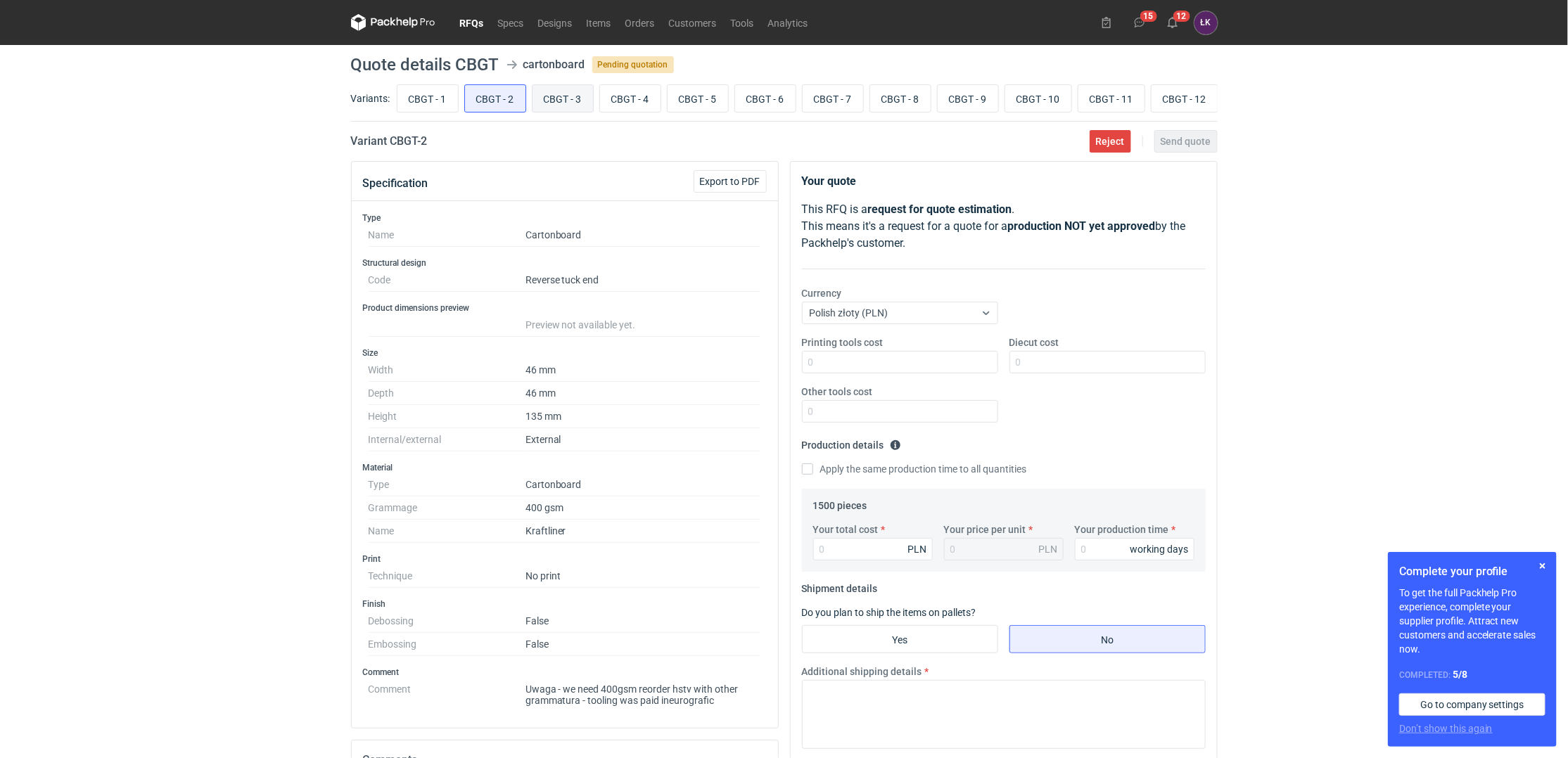
click at [546, 95] on input "CBGT - 3" at bounding box center [563, 98] width 61 height 27
radio input "true"
drag, startPoint x: 609, startPoint y: 95, endPoint x: 621, endPoint y: 95, distance: 12.0
click at [611, 95] on input "CBGT - 4" at bounding box center [631, 98] width 61 height 27
radio input "true"
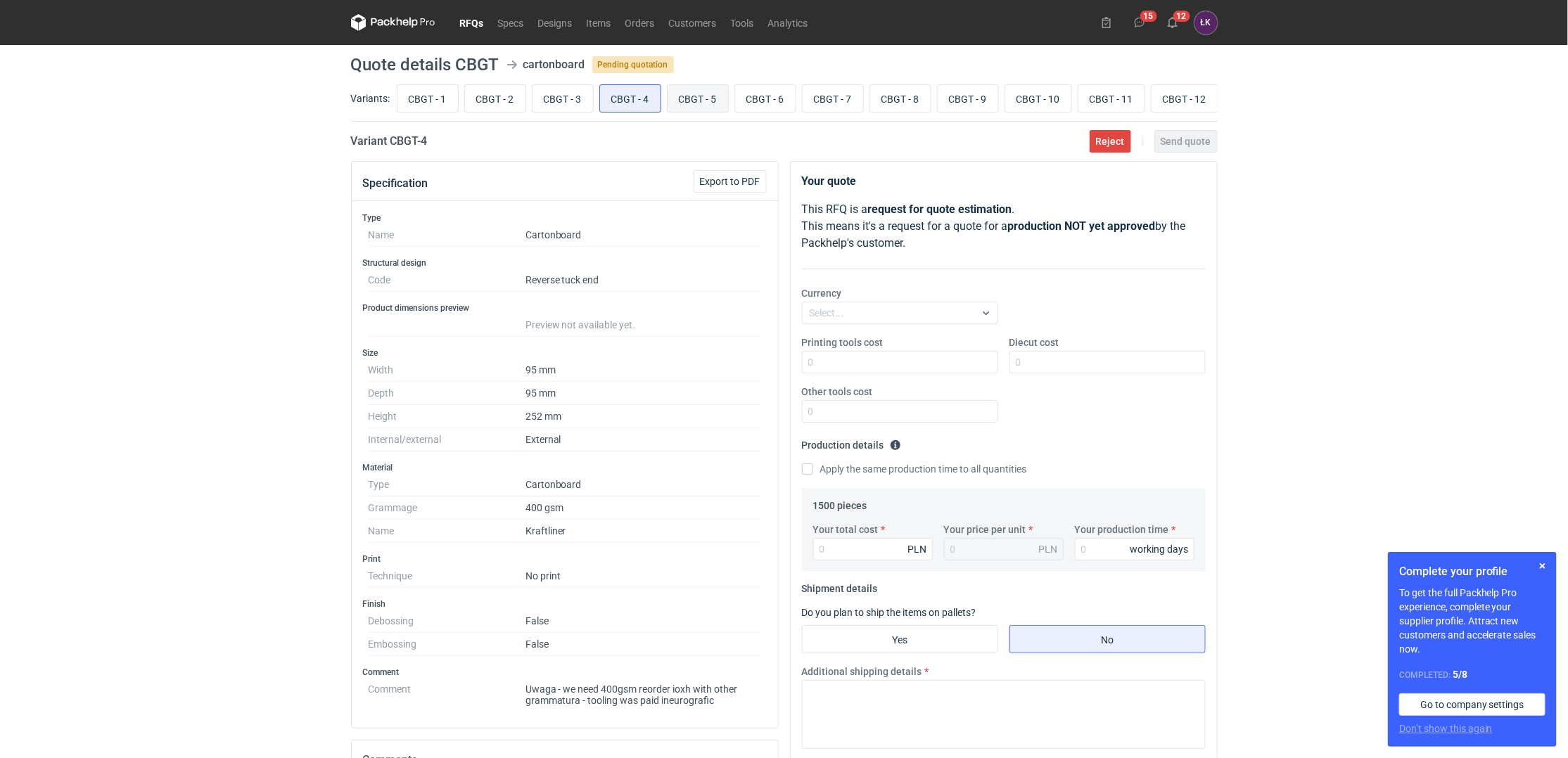
drag, startPoint x: 646, startPoint y: 92, endPoint x: 707, endPoint y: 92, distance: 61.0
click at [651, 92] on input "CBGT - 4" at bounding box center [631, 98] width 61 height 27
click at [707, 92] on input "CBGT - 5" at bounding box center [698, 98] width 61 height 27
radio input "true"
drag, startPoint x: 746, startPoint y: 95, endPoint x: 776, endPoint y: 95, distance: 30.0
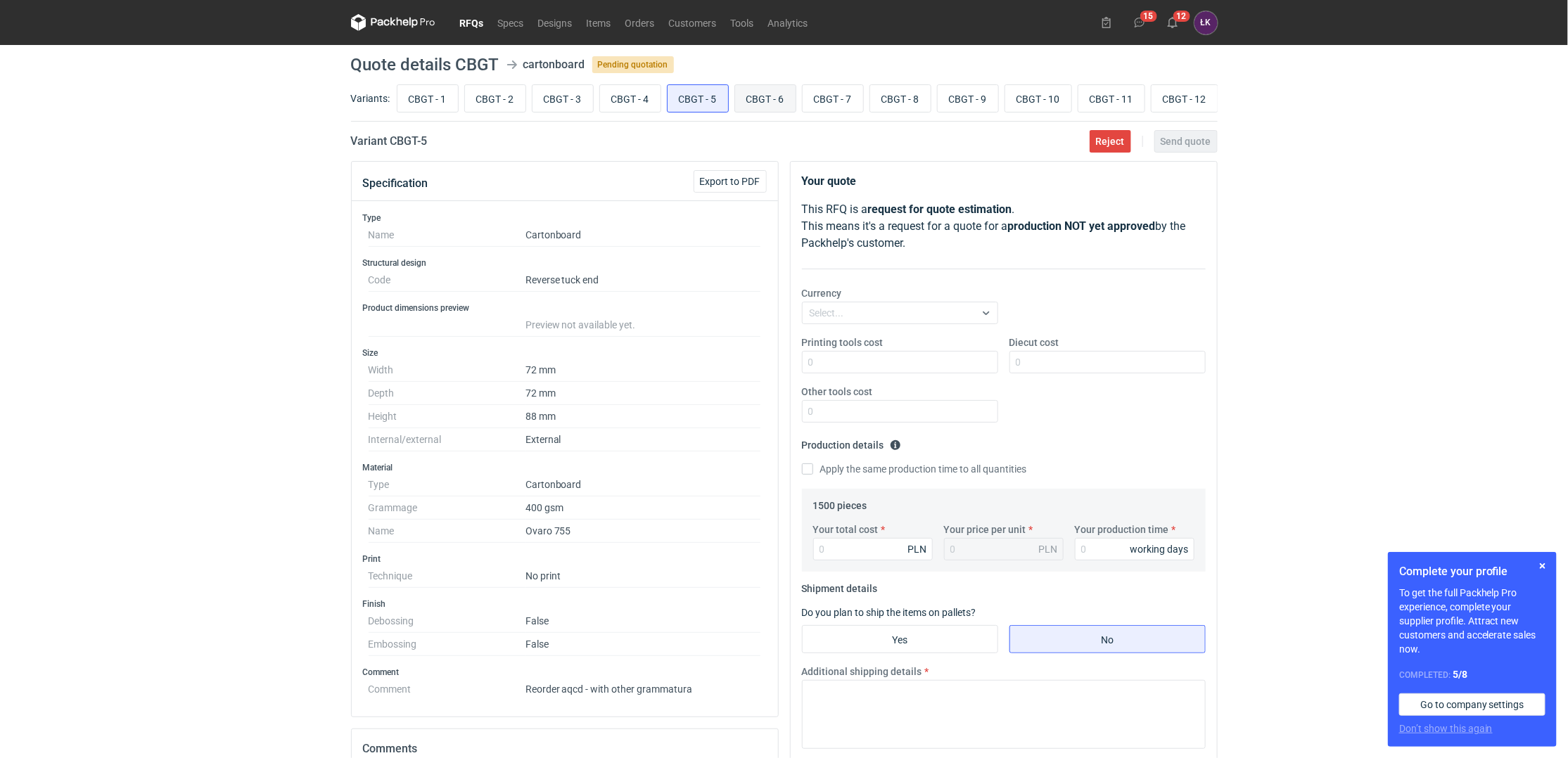
click at [747, 95] on input "CBGT - 6" at bounding box center [765, 98] width 61 height 27
radio input "true"
drag, startPoint x: 807, startPoint y: 98, endPoint x: 841, endPoint y: 98, distance: 34.0
click at [810, 98] on input "CBGT - 7" at bounding box center [833, 98] width 61 height 27
radio input "true"
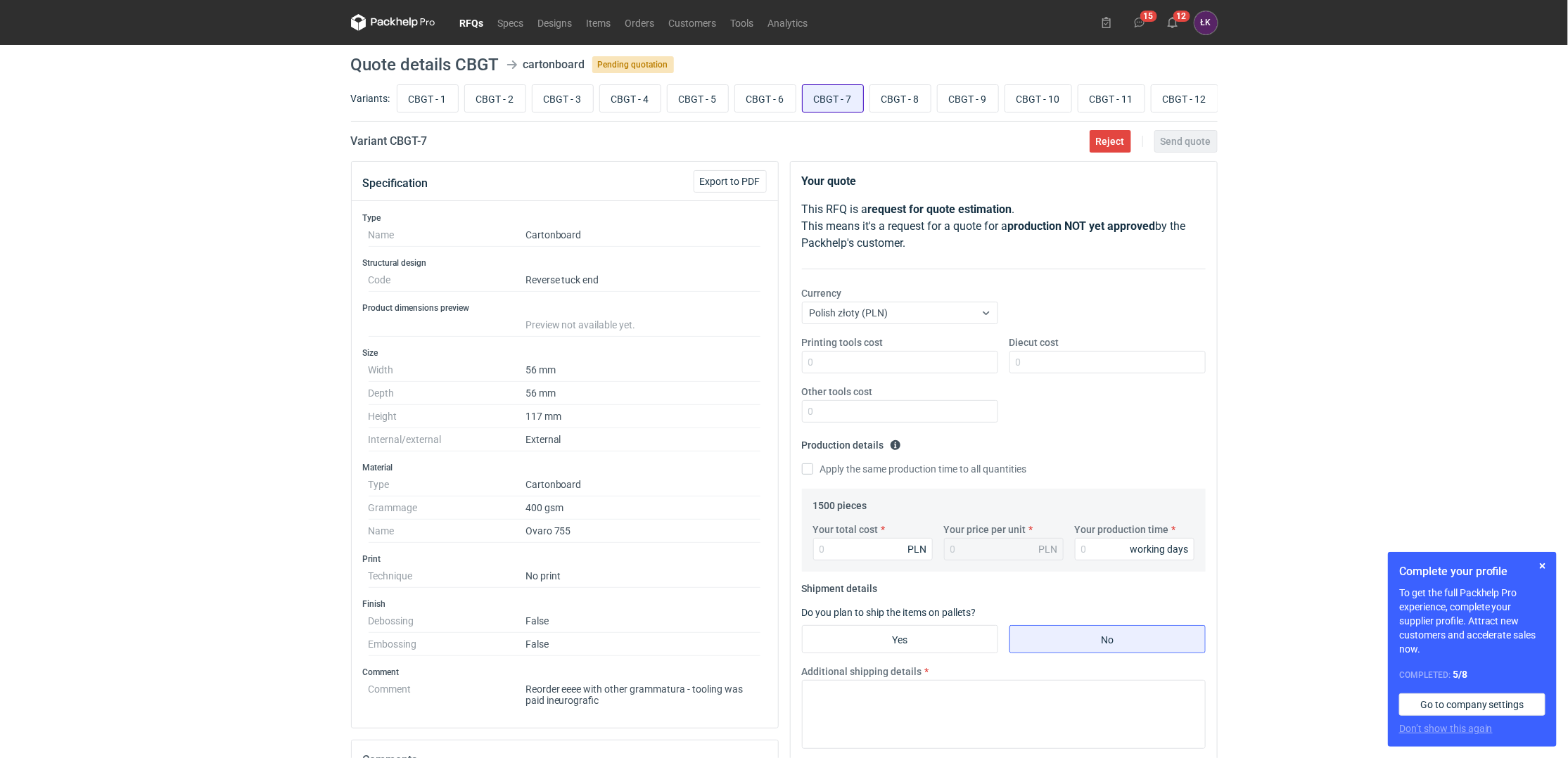
click at [848, 98] on input "CBGT - 7" at bounding box center [833, 98] width 61 height 27
click at [887, 98] on input "CBGT - 8" at bounding box center [900, 98] width 61 height 27
radio input "true"
drag, startPoint x: 753, startPoint y: 100, endPoint x: 832, endPoint y: 91, distance: 79.5
click at [756, 100] on input "CBGT - 6" at bounding box center [765, 98] width 61 height 27
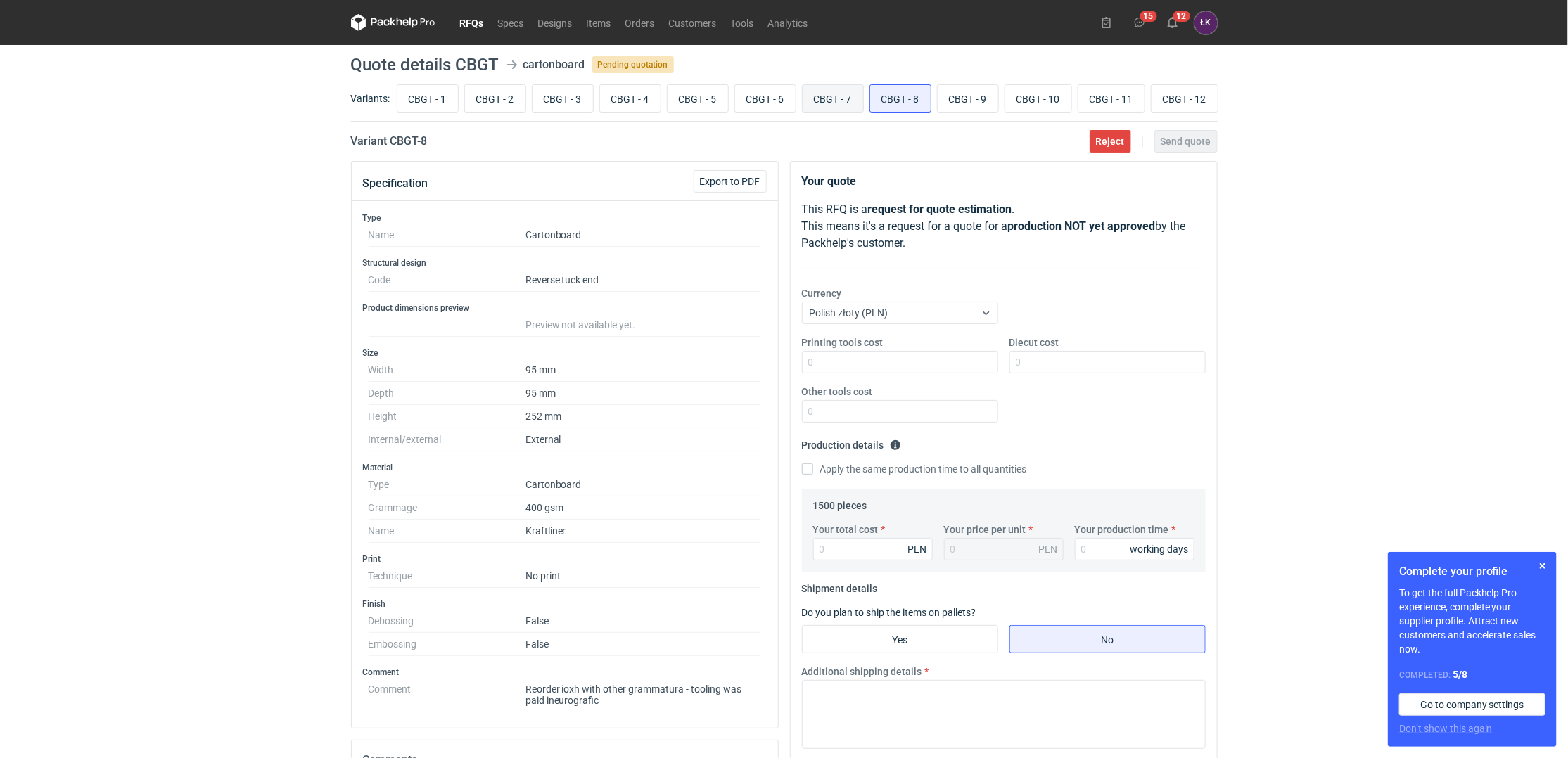
radio input "true"
click at [832, 91] on input "CBGT - 7" at bounding box center [833, 98] width 61 height 27
radio input "true"
click at [813, 92] on input "CBGT - 7" at bounding box center [833, 98] width 61 height 27
click at [438, 95] on input "CBGT - 1" at bounding box center [428, 98] width 61 height 27
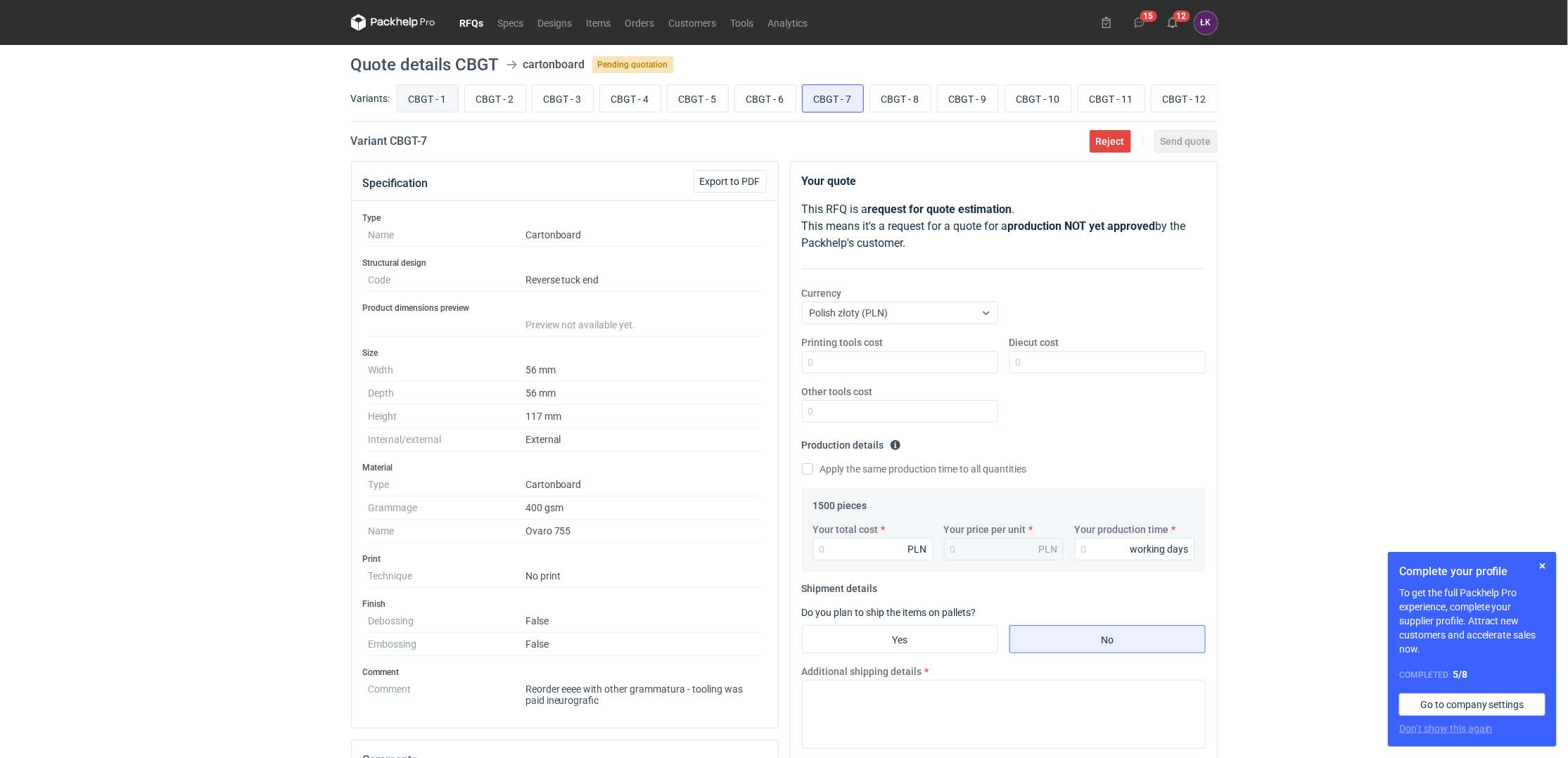
radio input "true"
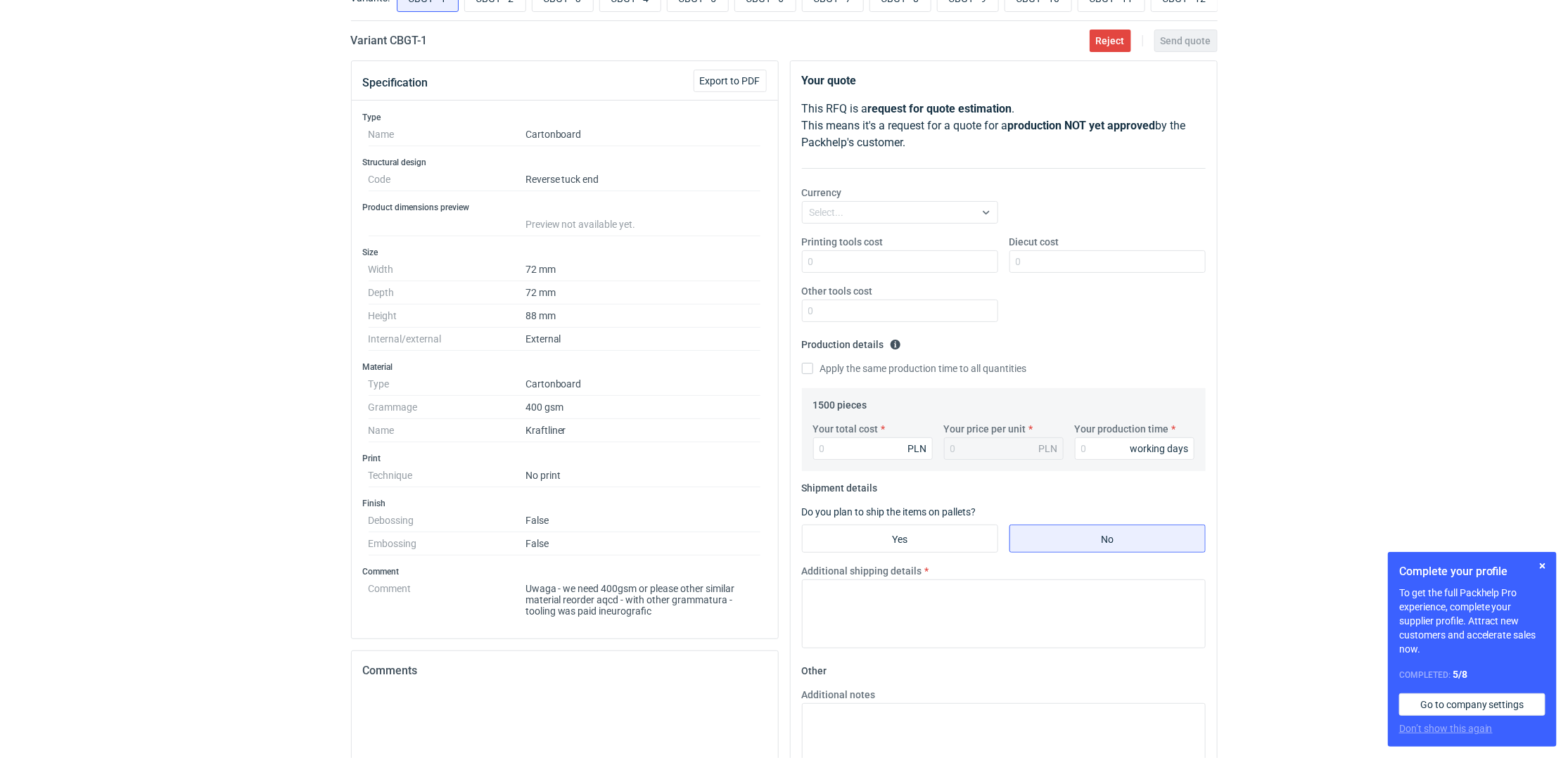
scroll to position [336, 0]
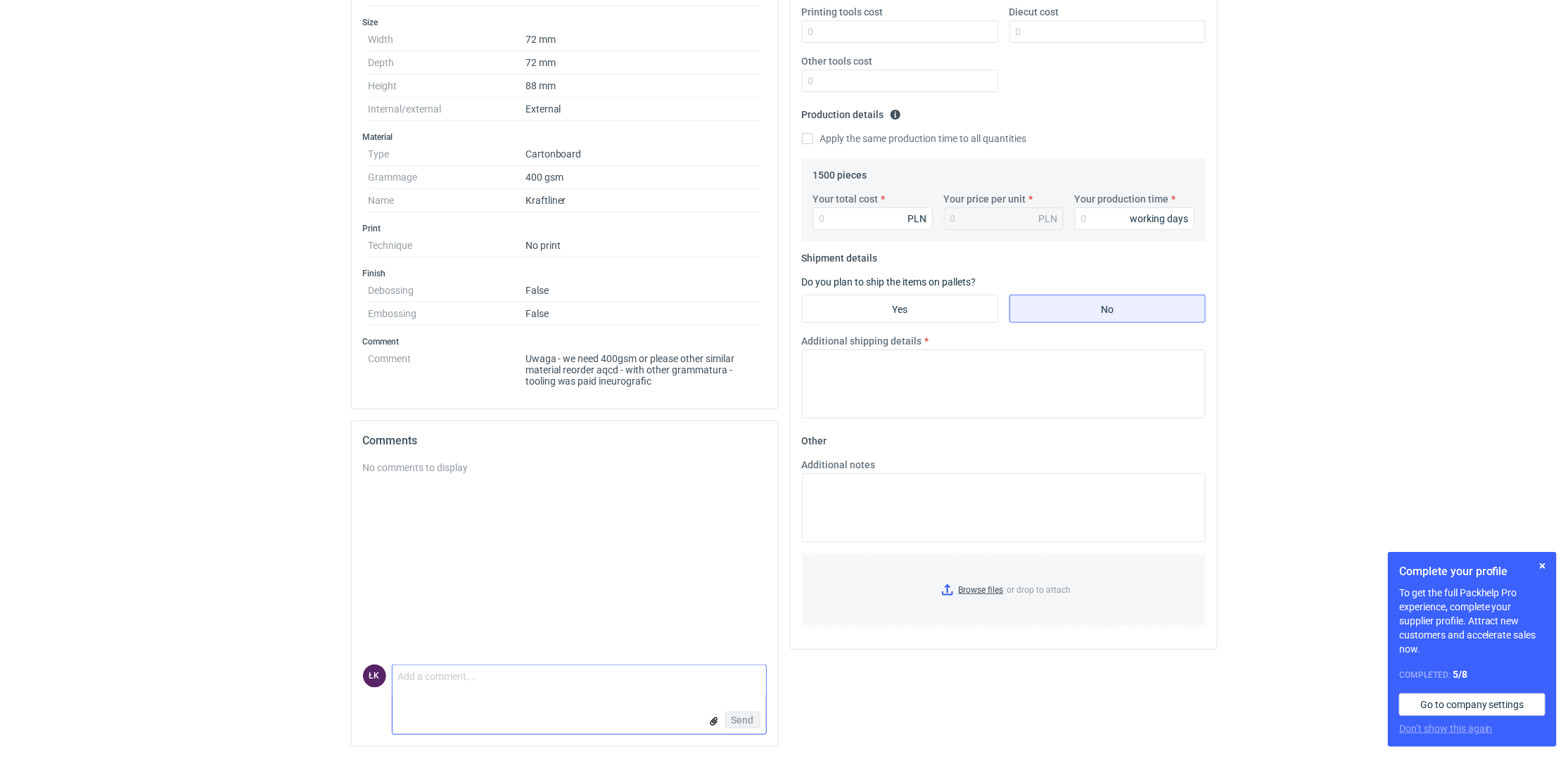
click at [478, 669] on textarea "Comment message" at bounding box center [579, 680] width 373 height 30
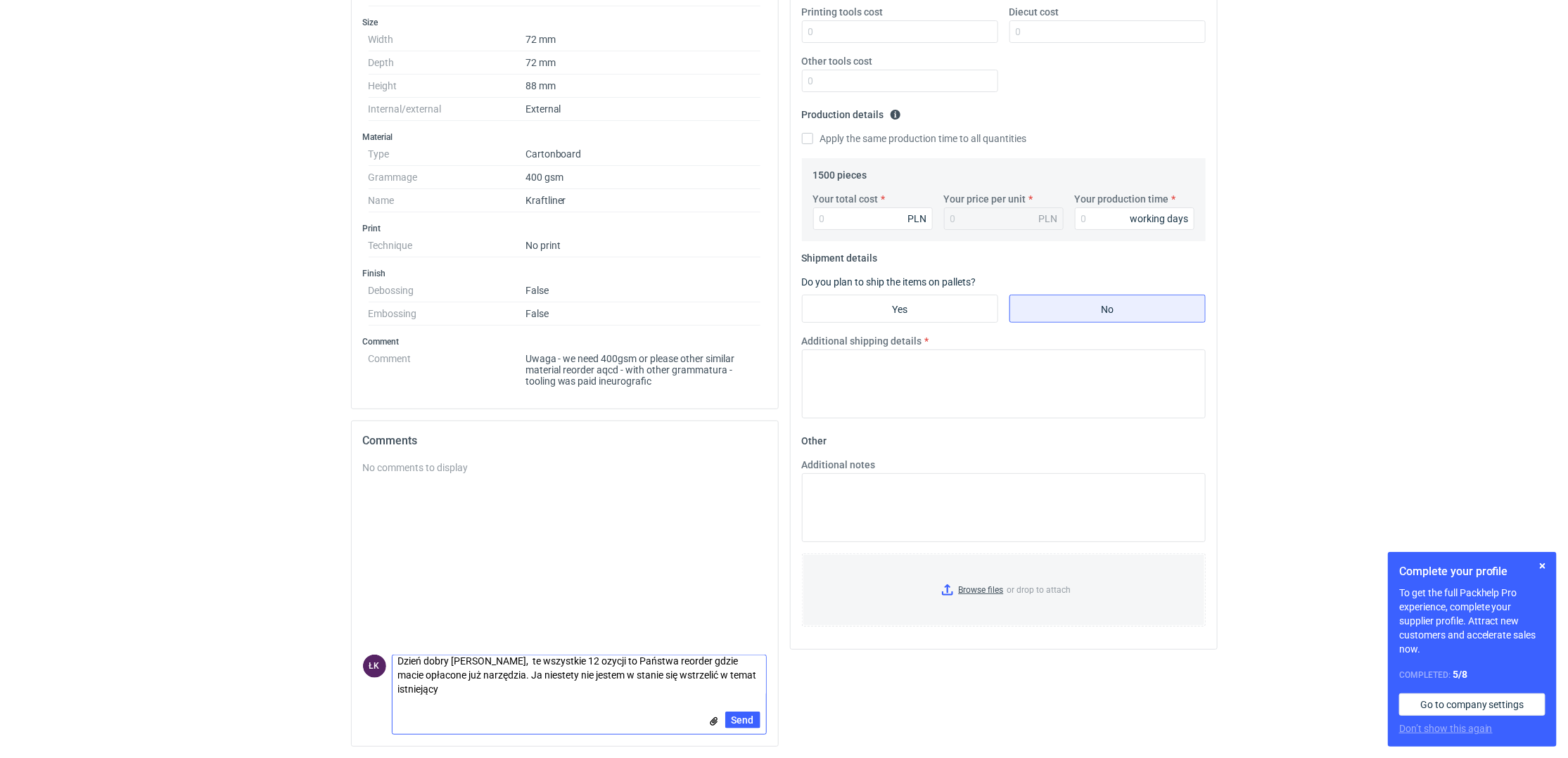
scroll to position [0, 0]
click at [469, 684] on textarea "Dzień dobry [PERSON_NAME], te wszystkie 12 ozycji to Państwa reorder gdzie maci…" at bounding box center [579, 668] width 373 height 53
click at [588, 649] on textarea "Dzień dobry [PERSON_NAME], te wszystkie 12 ozycji to Państwa reorder gdzie maci…" at bounding box center [579, 668] width 373 height 53
click at [593, 651] on textarea "Dzień dobry [PERSON_NAME], te wszystkie 12 ozycji to Państwa reorder gdzie maci…" at bounding box center [579, 668] width 373 height 53
click at [592, 651] on textarea "Dzień dobry [PERSON_NAME], te wszystkie 12 ozycji to Państwa reorder gdzie maci…" at bounding box center [579, 668] width 373 height 53
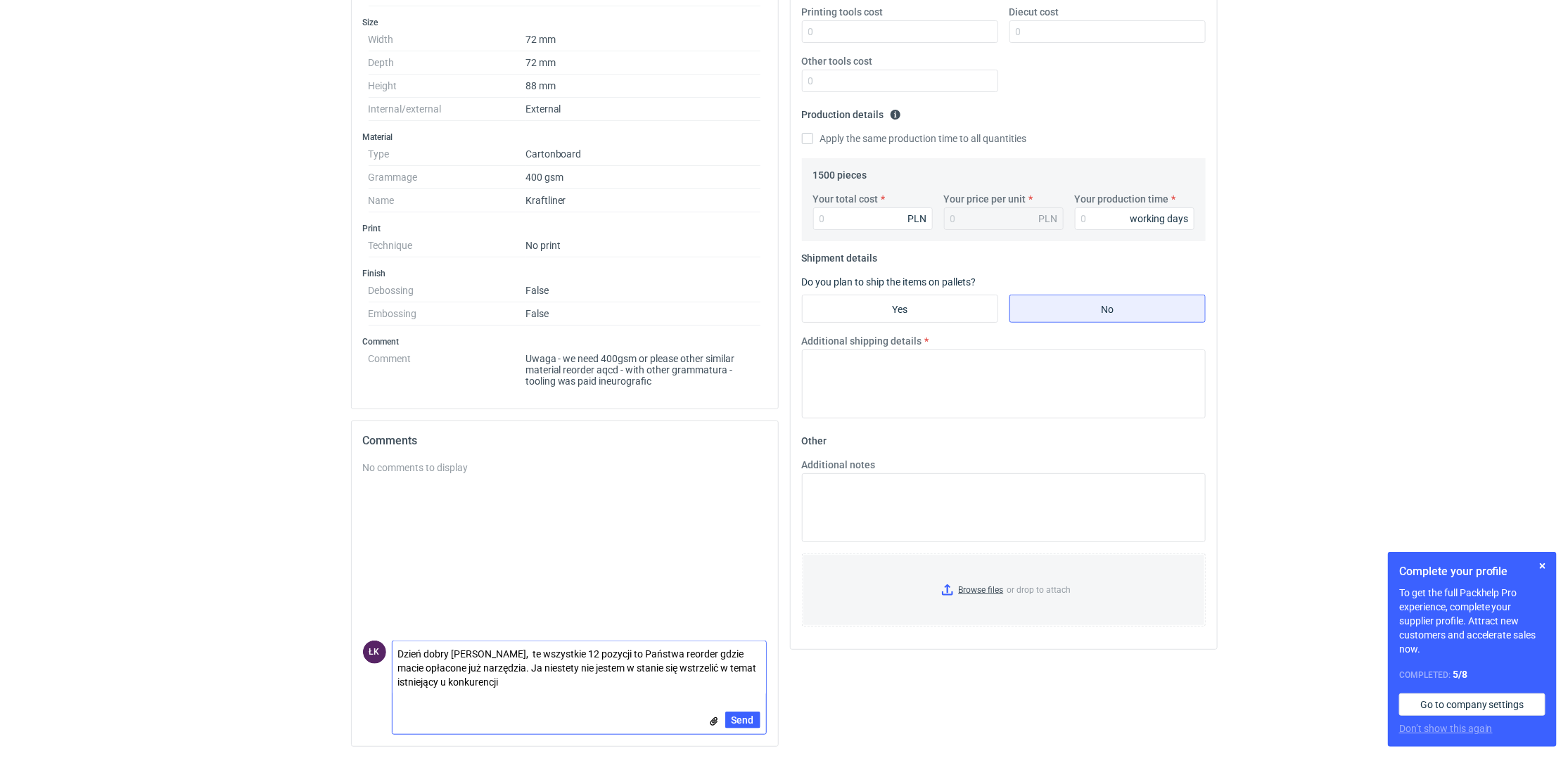
click at [543, 680] on textarea "Dzień dobry [PERSON_NAME], te wszystkie 12 pozycji to Państwa reorder gdzie mac…" at bounding box center [579, 668] width 373 height 53
type textarea "Dzień dobry [PERSON_NAME], te wszystkie 12 pozycji to Państwa reorder gdzie mac…"
click at [746, 715] on span "Send" at bounding box center [743, 720] width 22 height 10
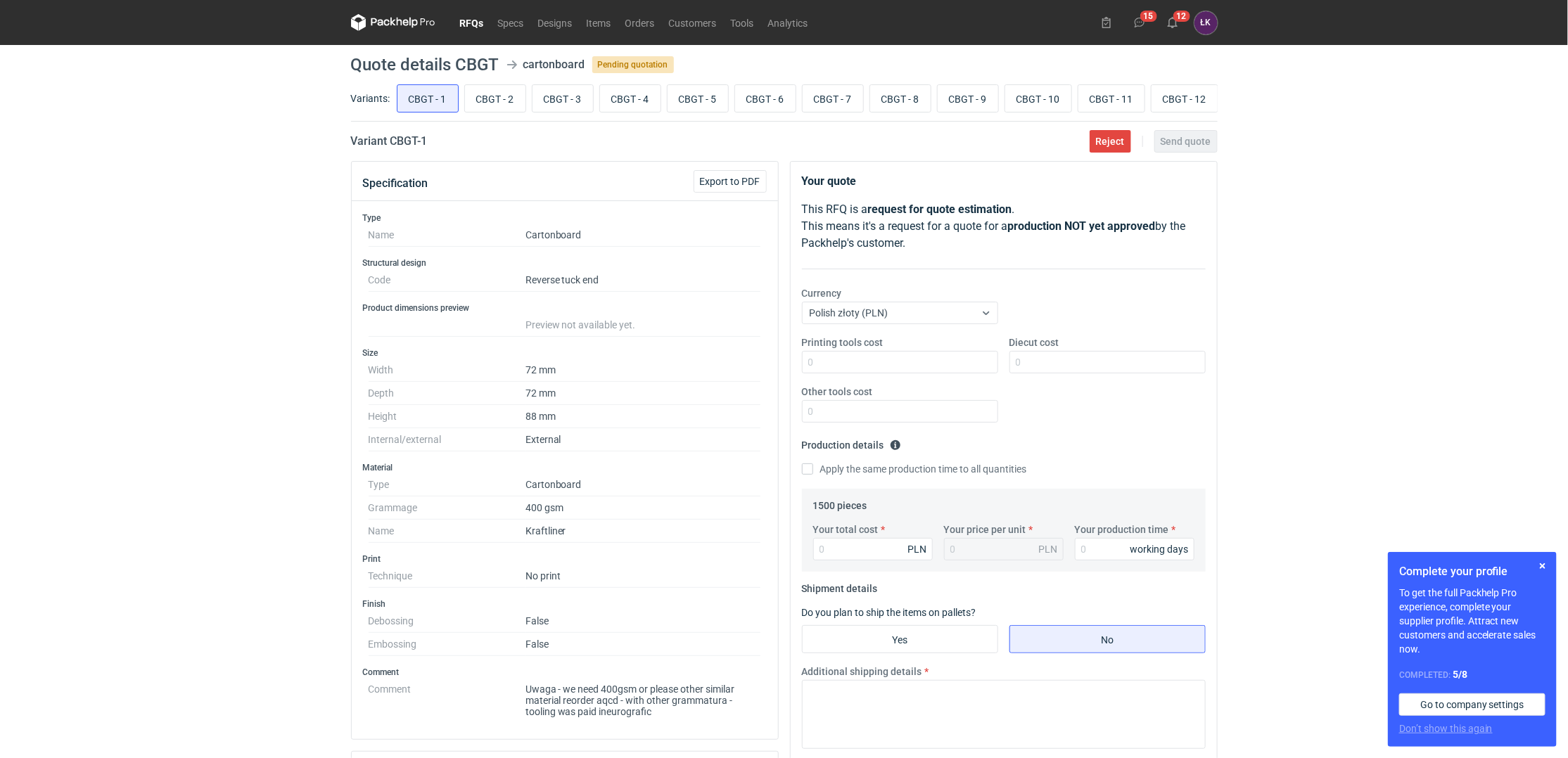
click at [1463, 180] on div "RFQs Specs Designs Items Orders Customers Tools Analytics 15 12 ŁK [PERSON_NAME…" at bounding box center [784, 379] width 1568 height 758
click at [472, 22] on link "RFQs" at bounding box center [472, 22] width 38 height 17
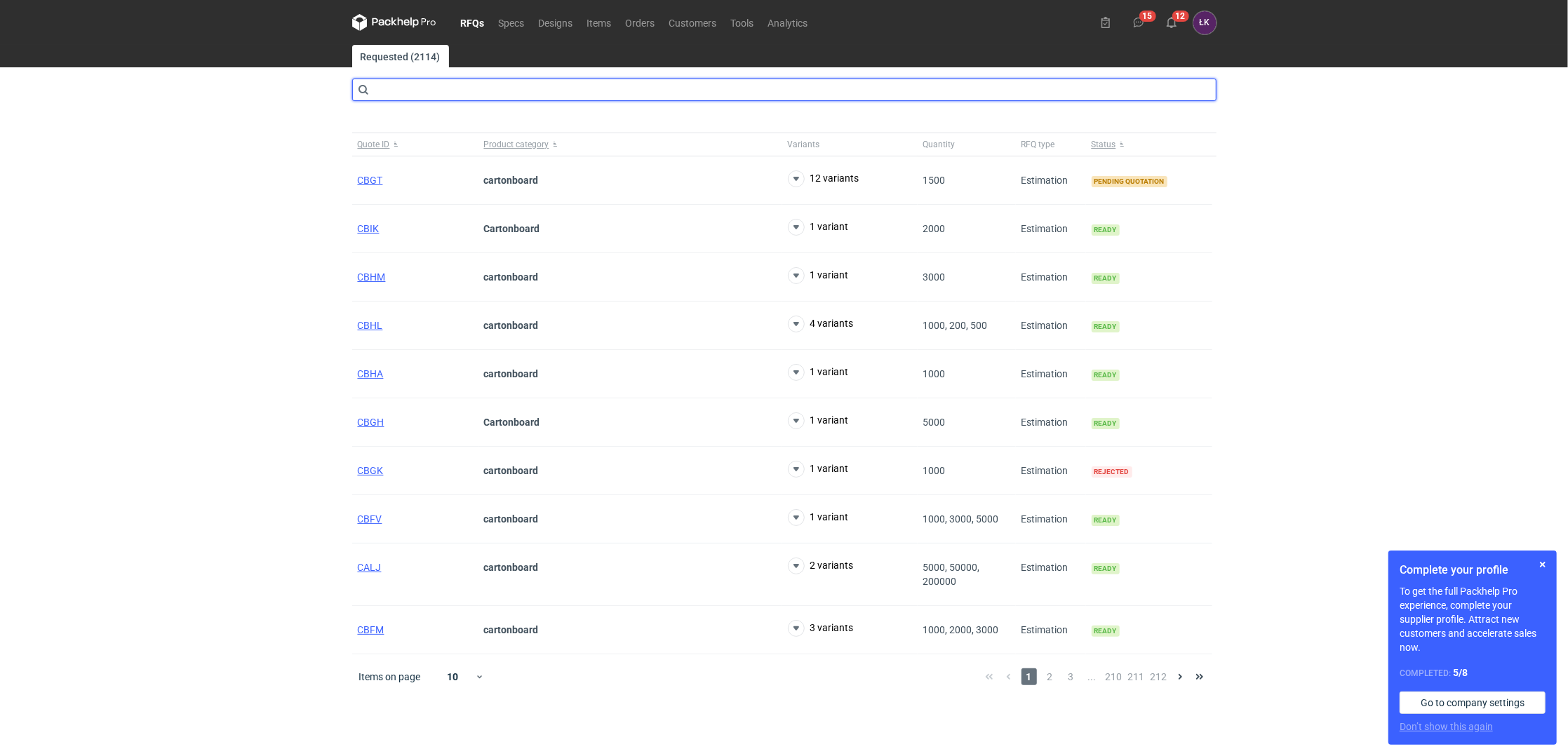
click at [532, 94] on input "text" at bounding box center [784, 90] width 864 height 22
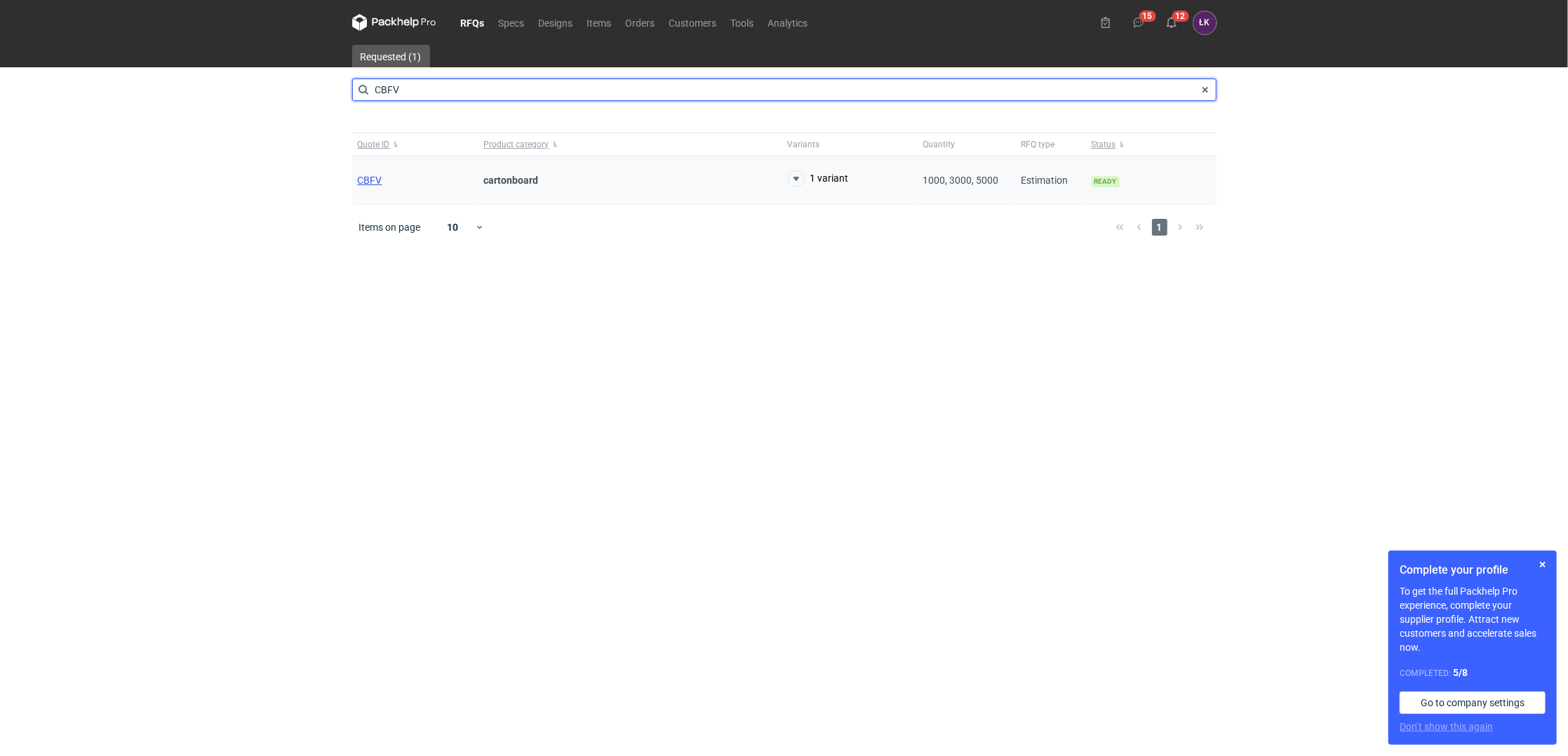
type input "CBFV"
click at [374, 183] on span "CBFV" at bounding box center [369, 180] width 24 height 11
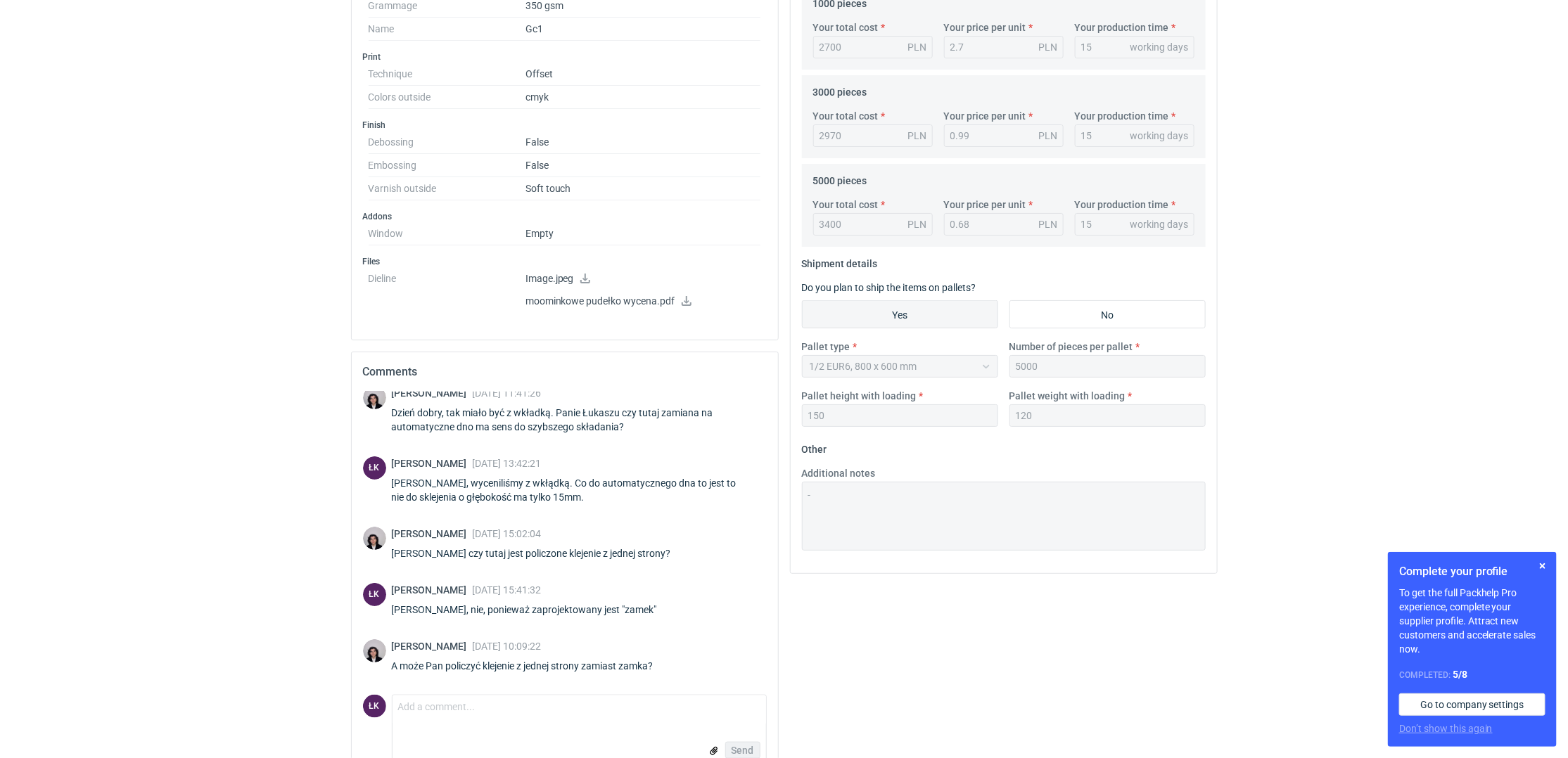
scroll to position [535, 0]
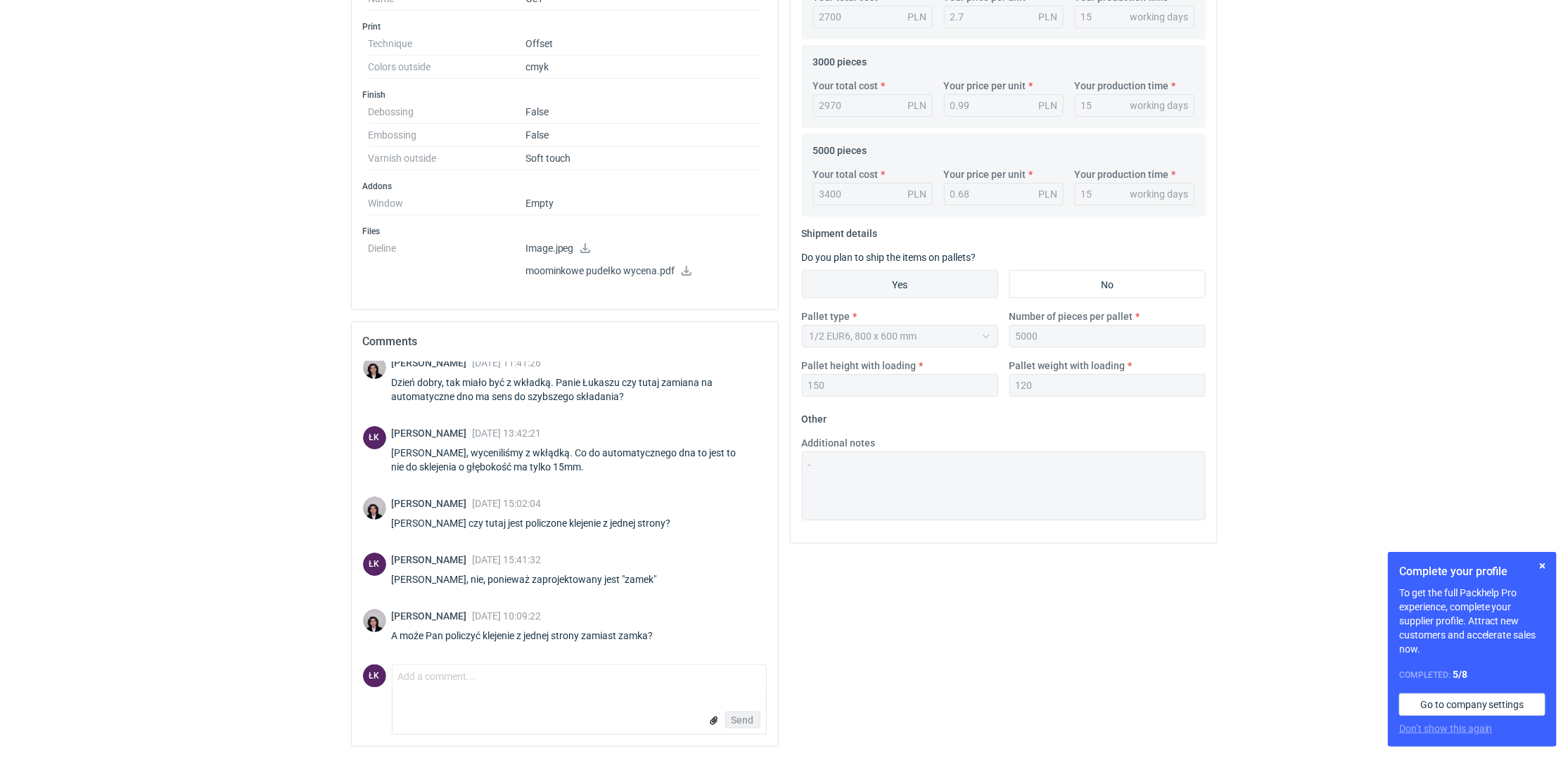
click at [472, 680] on textarea "Comment message" at bounding box center [579, 680] width 373 height 30
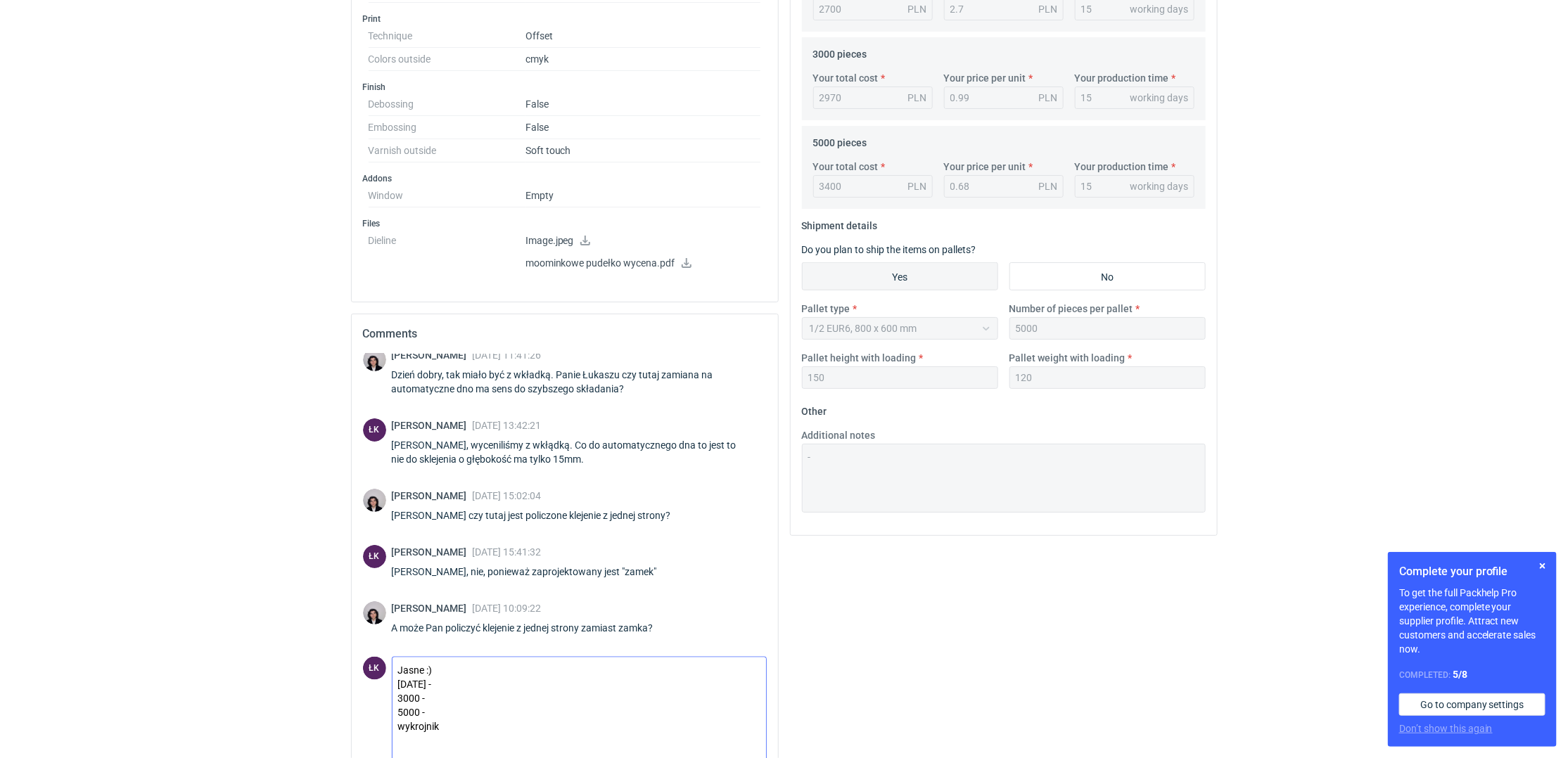
scroll to position [615, 0]
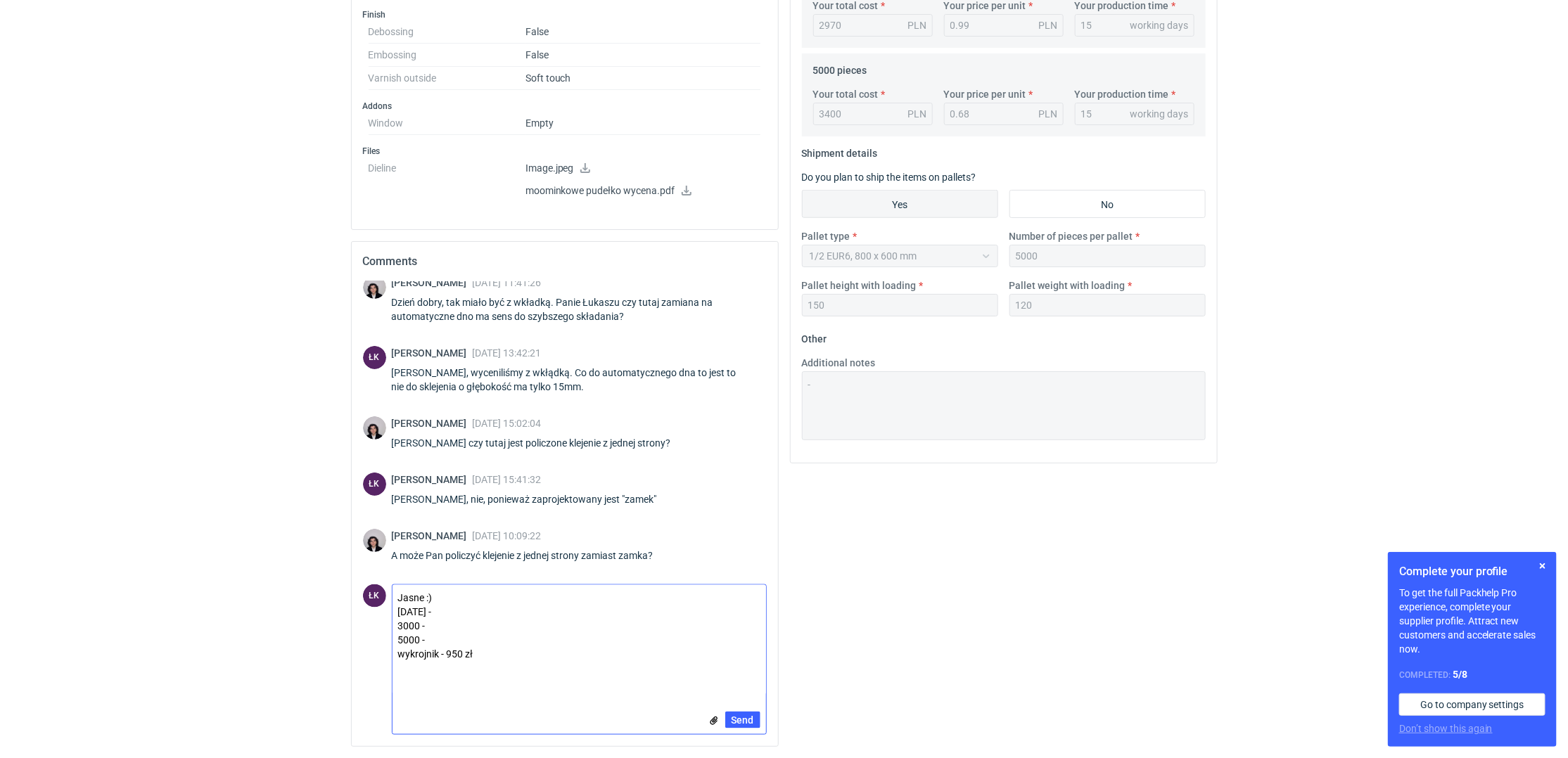
click at [492, 620] on textarea "Jasne :) [DATE] - 3000 - 5000 - wykrojnik - 950 zł" at bounding box center [579, 640] width 373 height 109
click at [493, 601] on textarea "Jasne :) [DATE] - 3000 - 5000 - wykrojnik - 950 zł" at bounding box center [579, 640] width 373 height 109
click at [488, 604] on textarea "Jasne :) [DATE] - 3000 - 5000 - wykrojnik - 950 zł" at bounding box center [579, 640] width 373 height 109
click at [474, 606] on textarea "Jasne :) [DATE] - 3000 - 5000 - wykrojnik - 950 zł" at bounding box center [579, 640] width 373 height 109
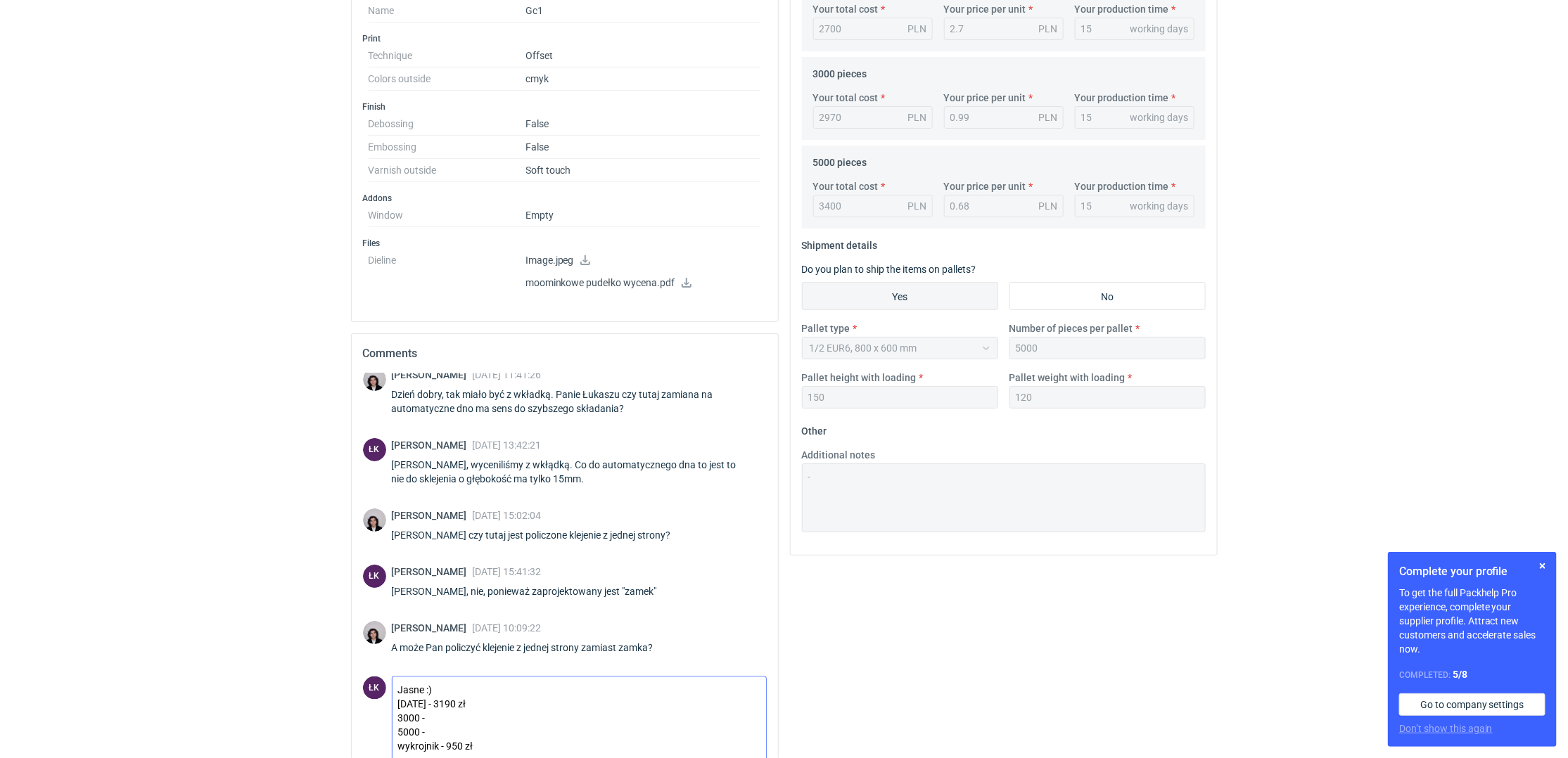
scroll to position [521, 0]
click at [512, 714] on textarea "Jasne :) [DATE] - 3190 zł 3000 - 5000 - wykrojnik - 950 zł" at bounding box center [579, 731] width 373 height 109
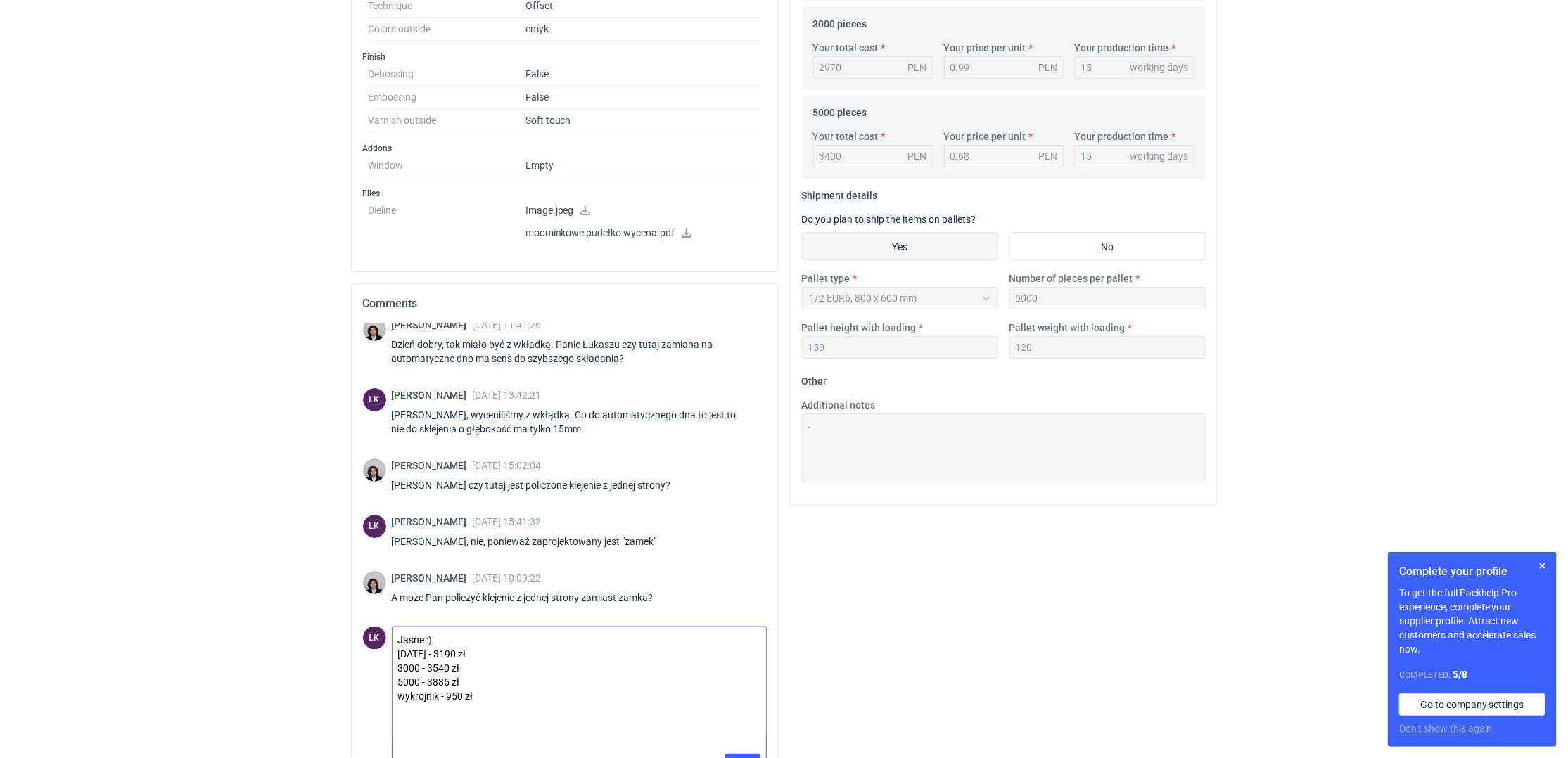
scroll to position [615, 0]
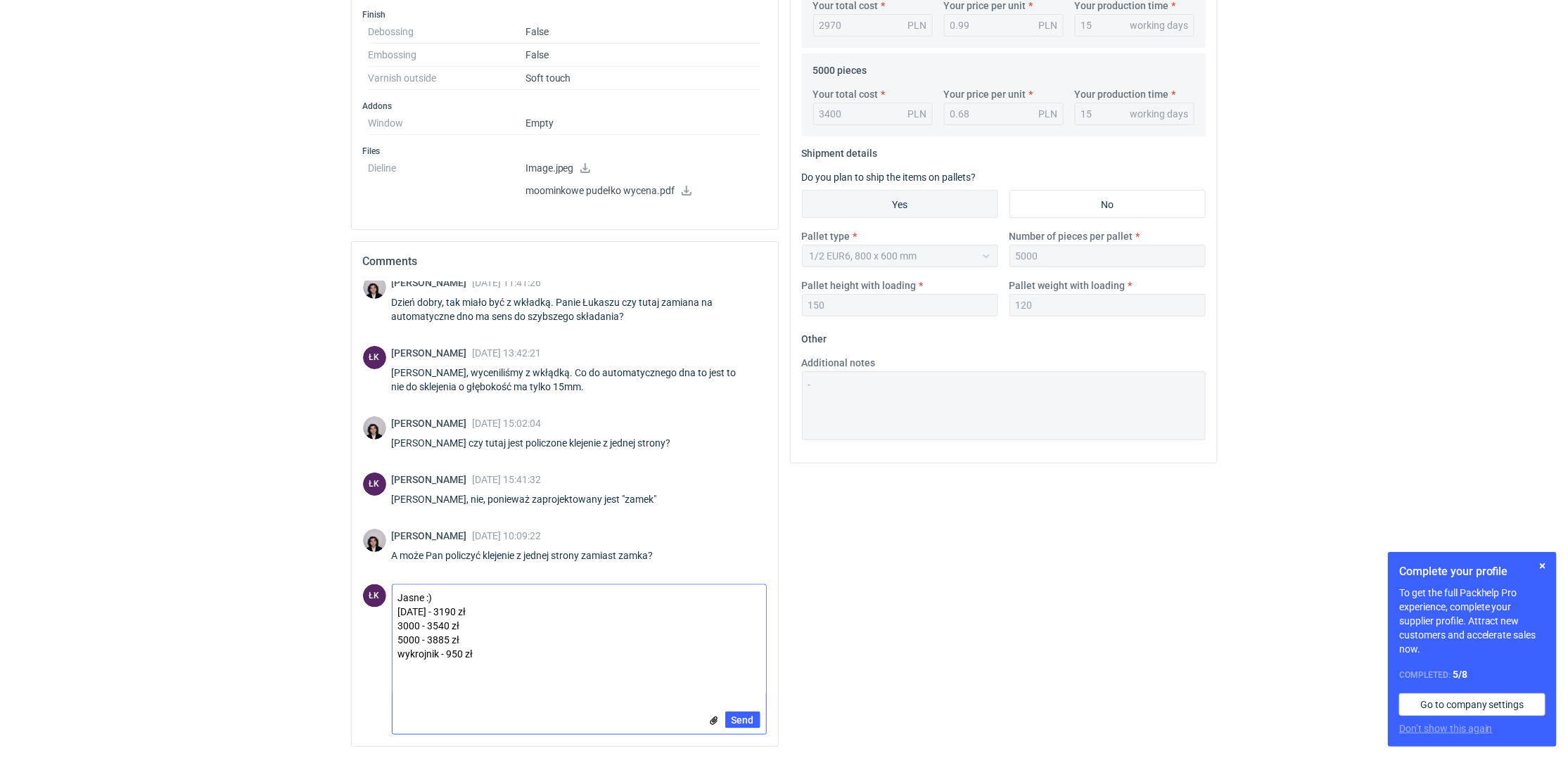
click at [456, 652] on textarea "Jasne :) [DATE] - 3190 zł 3000 - 3540 zł 5000 - 3885 zł wykrojnik - 950 zł" at bounding box center [579, 640] width 373 height 109
type textarea "Jasne :) [DATE] - 3190 zł 3000 - 3540 zł 5000 - 3885 zł wykrojnik - 900 zł"
click at [757, 716] on button "Send" at bounding box center [743, 720] width 35 height 17
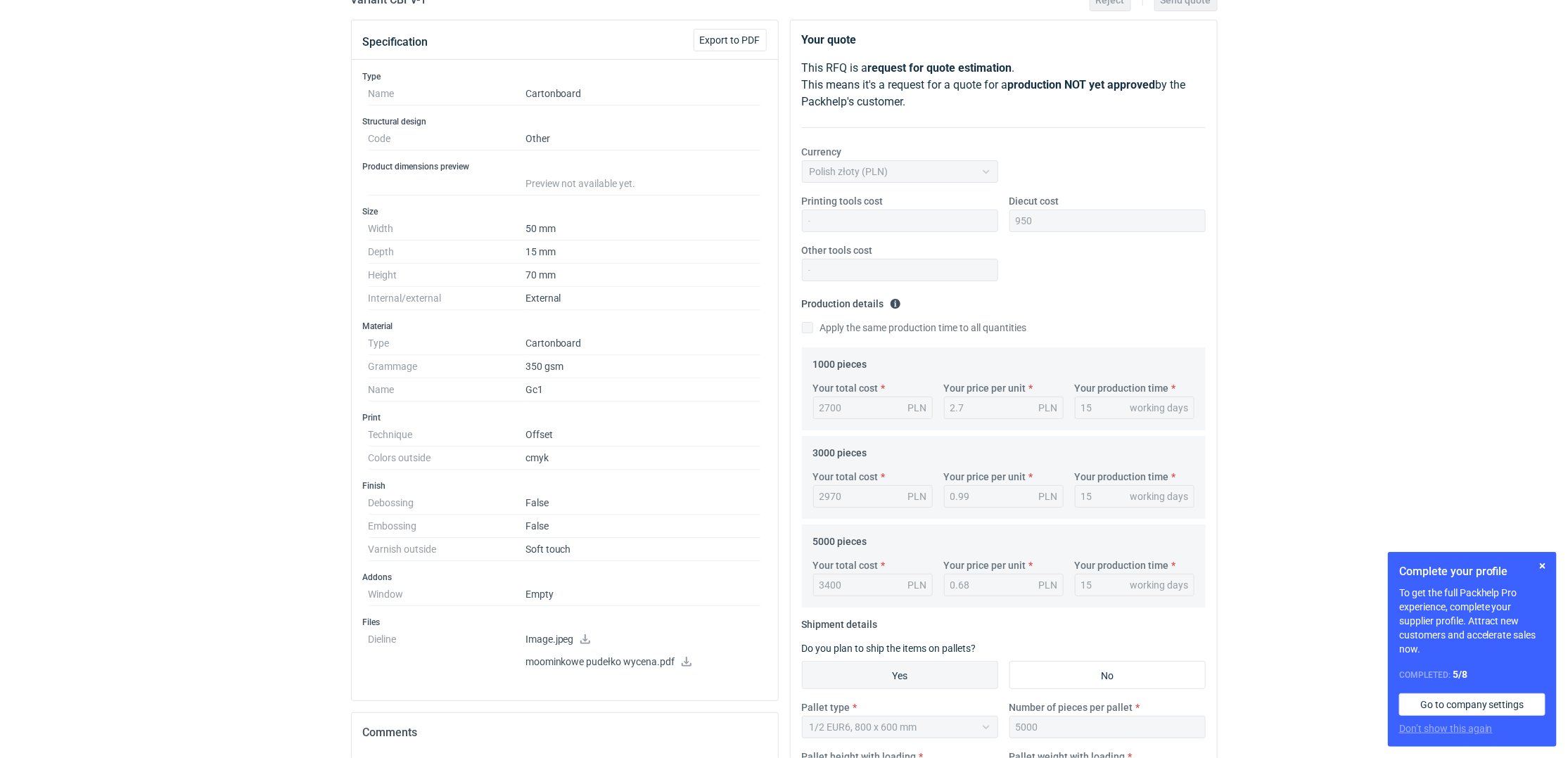
scroll to position [187, 0]
